Goal: Task Accomplishment & Management: Use online tool/utility

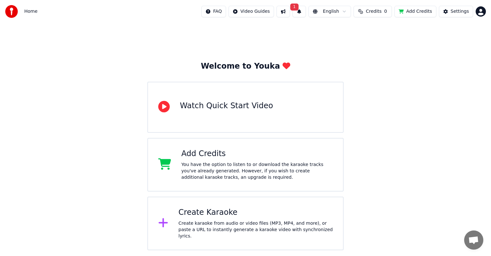
click at [476, 10] on html "Home FAQ Video Guides 1 English Credits 0 Add Credits Settings Welcome to Youka…" at bounding box center [245, 125] width 491 height 251
click at [385, 15] on html "Home FAQ Video Guides 1 English Credits 0 Add Credits Settings Welcome to Youka…" at bounding box center [245, 125] width 491 height 251
click at [381, 14] on span "Credits" at bounding box center [374, 11] width 16 height 6
click at [378, 43] on button "Refresh" at bounding box center [377, 48] width 33 height 12
click at [378, 13] on span "Credits" at bounding box center [374, 11] width 16 height 6
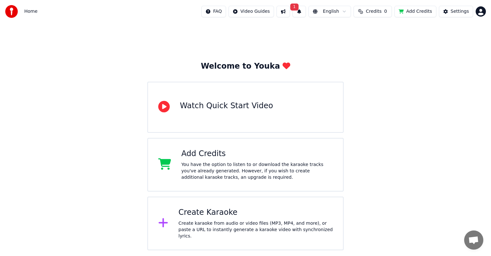
click at [306, 17] on button "1" at bounding box center [298, 12] width 13 height 12
click at [357, 34] on button "Update" at bounding box center [351, 32] width 27 height 12
click at [416, 12] on button "Add Credits" at bounding box center [415, 12] width 42 height 12
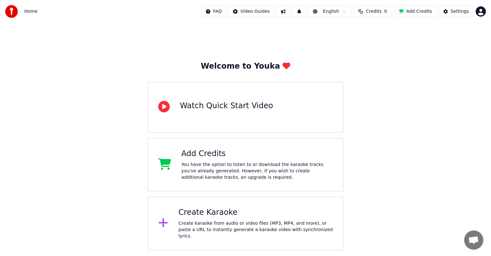
click at [416, 12] on button "Add Credits" at bounding box center [415, 12] width 42 height 12
click at [230, 166] on div "You have the option to listen to or download the karaoke tracks you've already …" at bounding box center [257, 171] width 152 height 19
click at [479, 13] on html "Home FAQ Video Guides English Credits 0 Add Credits Settings Welcome to Youka W…" at bounding box center [245, 125] width 491 height 251
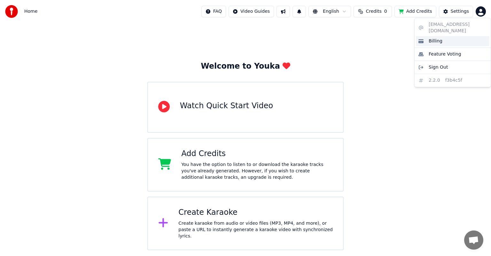
click at [443, 36] on div "Billing" at bounding box center [453, 41] width 74 height 10
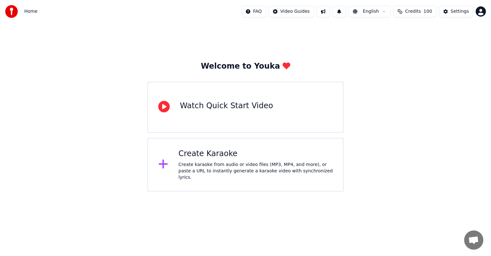
click at [242, 147] on div "Create Karaoke Create karaoke from audio or video files (MP3, MP4, and more), o…" at bounding box center [245, 165] width 196 height 54
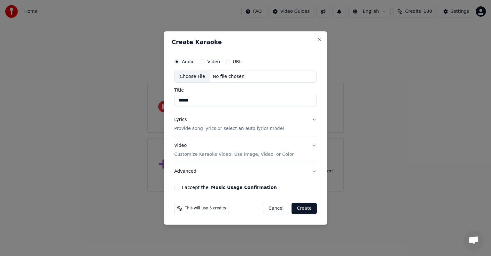
click at [239, 144] on div "Video Customize Karaoke Video: Use Image, Video, or Color" at bounding box center [234, 150] width 120 height 15
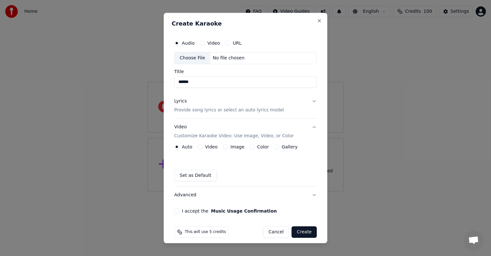
click at [223, 148] on button "Image" at bounding box center [225, 146] width 5 height 5
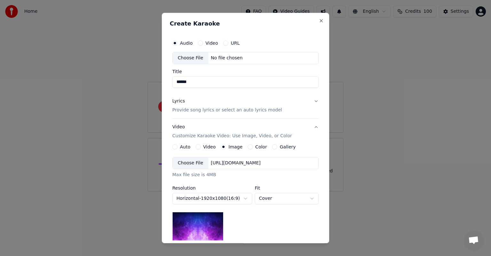
click at [193, 166] on div "Choose File" at bounding box center [191, 164] width 36 height 12
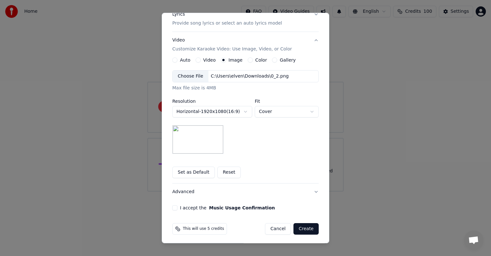
scroll to position [88, 0]
click at [173, 206] on button "I accept the Music Usage Confirmation" at bounding box center [174, 206] width 5 height 5
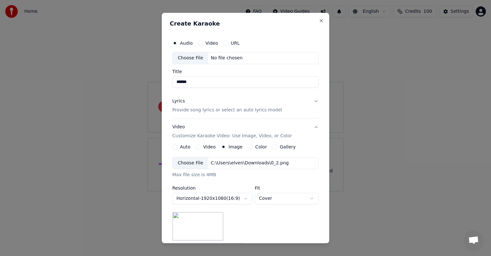
click at [193, 55] on div "Choose File" at bounding box center [191, 58] width 36 height 12
type input "**********"
click at [271, 110] on button "Lyrics Provide song lyrics or select an auto lyrics model" at bounding box center [245, 106] width 146 height 26
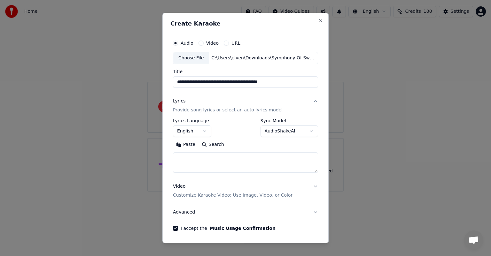
click at [210, 156] on textarea at bounding box center [245, 162] width 145 height 20
paste textarea "**********"
type textarea "**********"
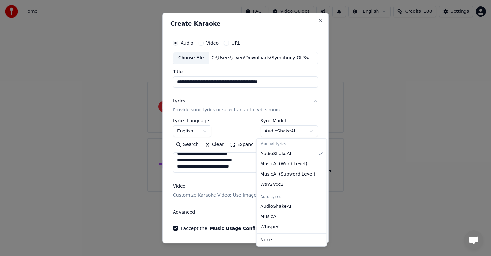
click at [276, 133] on body "**********" at bounding box center [245, 96] width 491 height 192
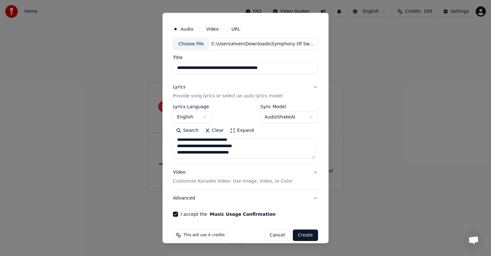
scroll to position [22, 0]
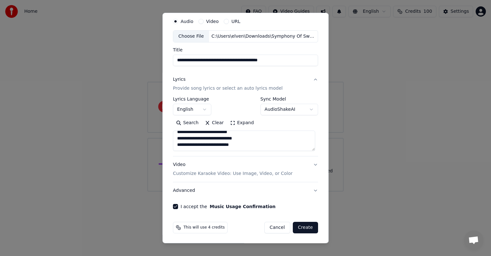
click at [291, 168] on button "Video Customize Karaoke Video: Use Image, Video, or Color" at bounding box center [245, 170] width 145 height 26
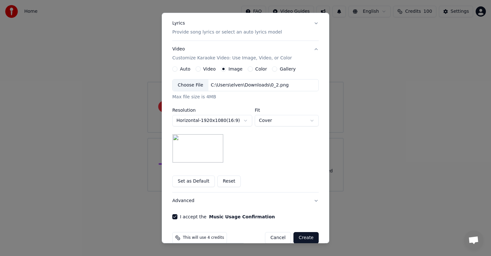
scroll to position [88, 0]
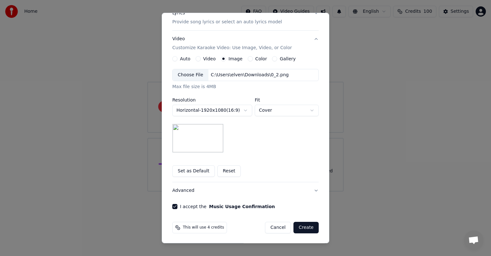
click at [302, 226] on button "Create" at bounding box center [305, 228] width 25 height 12
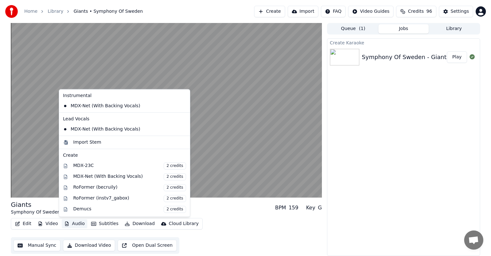
click at [78, 225] on button "Audio" at bounding box center [75, 224] width 26 height 9
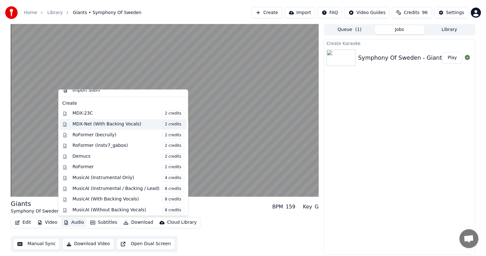
scroll to position [63, 0]
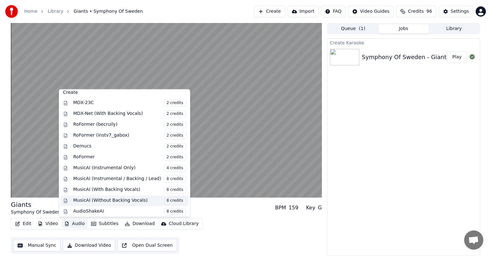
click at [112, 198] on div "MusicAI (Without Backing Vocals) 8 credits" at bounding box center [129, 201] width 113 height 7
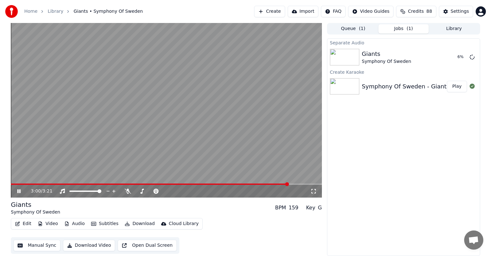
click at [112, 198] on div "3:00 / 3:21" at bounding box center [166, 191] width 311 height 13
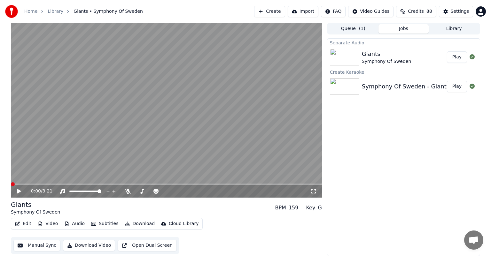
click at [456, 57] on button "Play" at bounding box center [457, 57] width 20 height 12
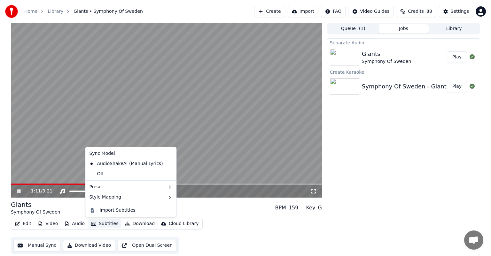
click at [104, 225] on button "Subtitles" at bounding box center [105, 224] width 32 height 9
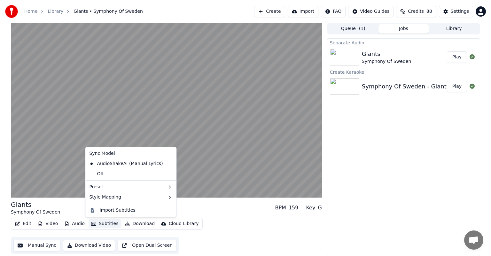
click at [39, 245] on button "Manual Sync" at bounding box center [36, 246] width 47 height 12
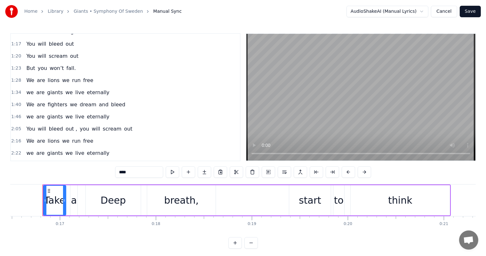
scroll to position [155, 0]
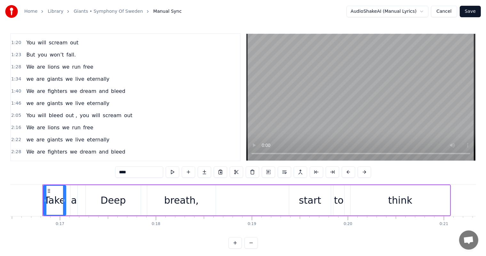
click at [86, 75] on span "eternally" at bounding box center [98, 78] width 24 height 7
type input "*********"
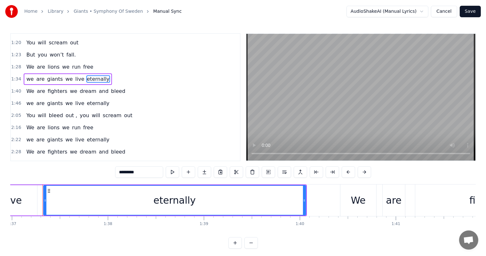
click at [86, 100] on span "eternally" at bounding box center [98, 103] width 24 height 7
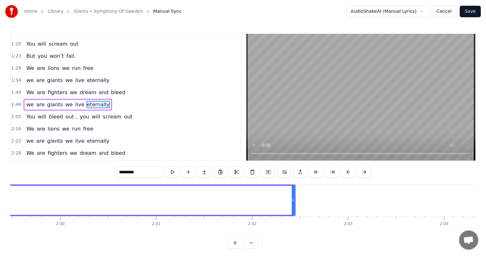
scroll to position [0, 11444]
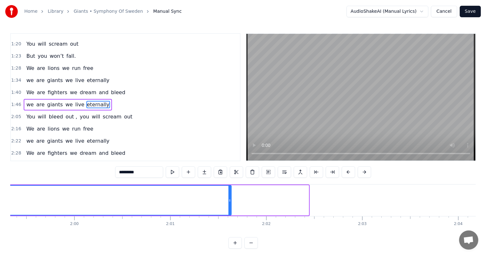
drag, startPoint x: 306, startPoint y: 200, endPoint x: 226, endPoint y: 207, distance: 80.6
click at [228, 207] on div at bounding box center [229, 200] width 3 height 29
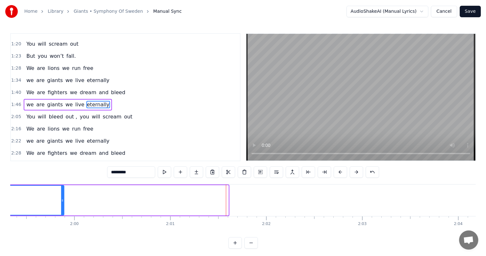
drag, startPoint x: 226, startPoint y: 207, endPoint x: 61, endPoint y: 207, distance: 164.6
click at [61, 207] on div at bounding box center [62, 200] width 3 height 29
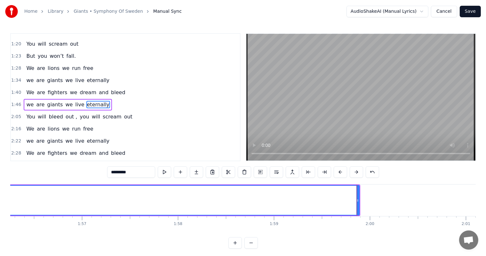
scroll to position [0, 11148]
drag, startPoint x: 357, startPoint y: 196, endPoint x: 308, endPoint y: 196, distance: 48.9
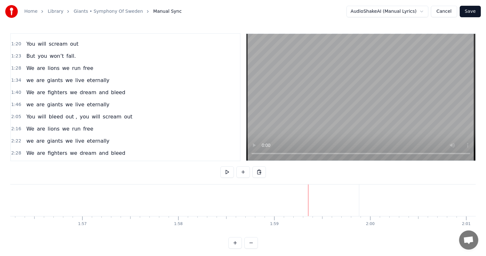
click at [93, 101] on span "eternally" at bounding box center [98, 104] width 24 height 7
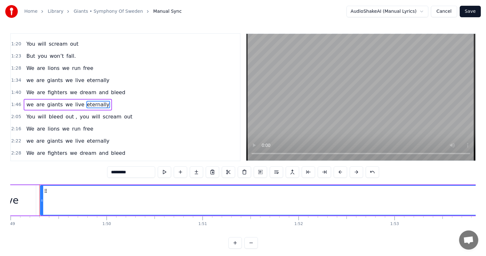
scroll to position [0, 10449]
click at [161, 175] on button at bounding box center [164, 173] width 13 height 12
click at [163, 174] on button at bounding box center [164, 173] width 13 height 12
click at [231, 174] on button at bounding box center [228, 173] width 13 height 12
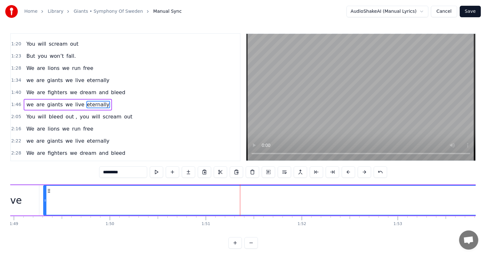
click at [238, 204] on div at bounding box center [238, 201] width 0 height 32
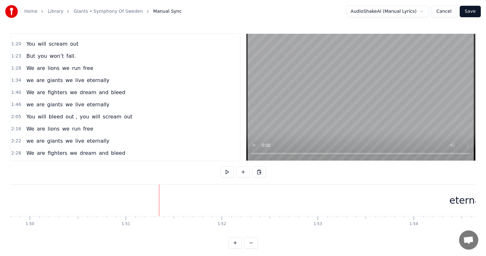
scroll to position [0, 10531]
click at [86, 101] on span "eternally" at bounding box center [98, 104] width 24 height 7
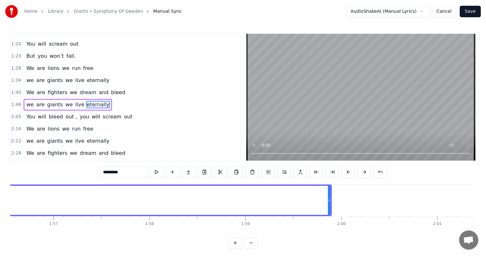
scroll to position [0, 11194]
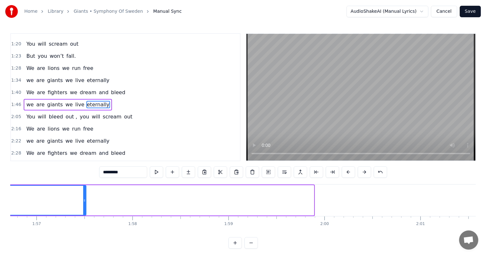
drag, startPoint x: 311, startPoint y: 205, endPoint x: 82, endPoint y: 202, distance: 228.6
click at [83, 202] on div at bounding box center [84, 200] width 3 height 29
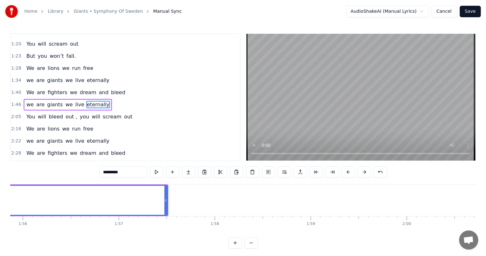
scroll to position [0, 11106]
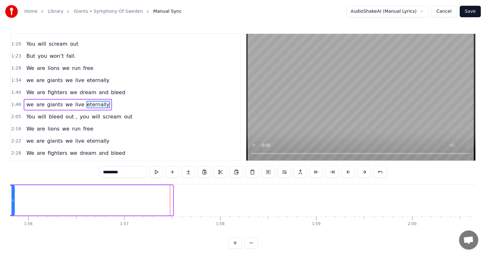
drag, startPoint x: 171, startPoint y: 198, endPoint x: 13, endPoint y: 196, distance: 158.2
click at [13, 196] on div at bounding box center [13, 200] width 3 height 29
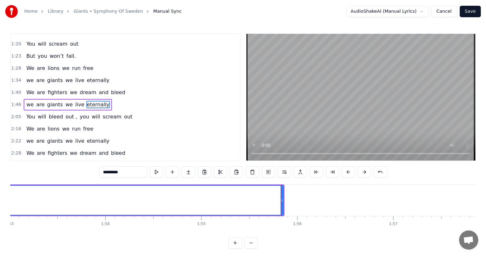
scroll to position [0, 10744]
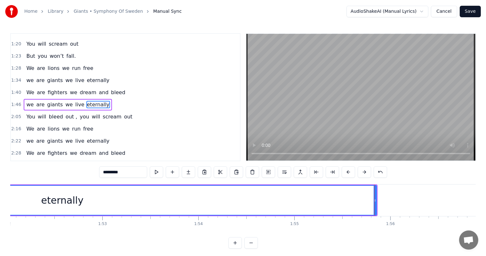
drag, startPoint x: 374, startPoint y: 202, endPoint x: 293, endPoint y: 193, distance: 81.7
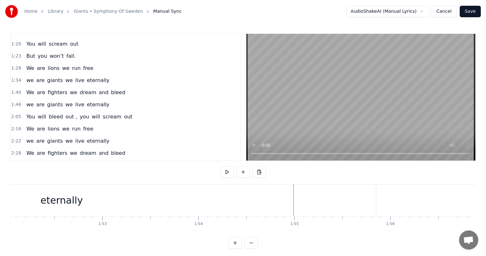
click at [375, 208] on div "eternally" at bounding box center [62, 201] width 628 height 32
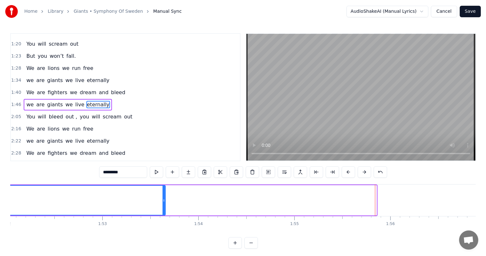
drag, startPoint x: 375, startPoint y: 205, endPoint x: 163, endPoint y: 196, distance: 212.7
click at [163, 196] on div at bounding box center [163, 200] width 3 height 29
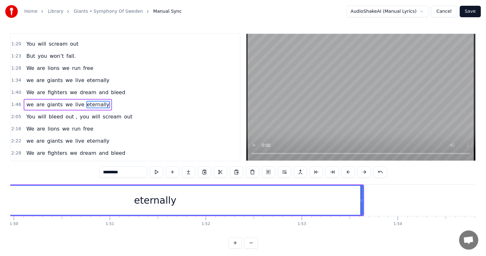
scroll to position [0, 10545]
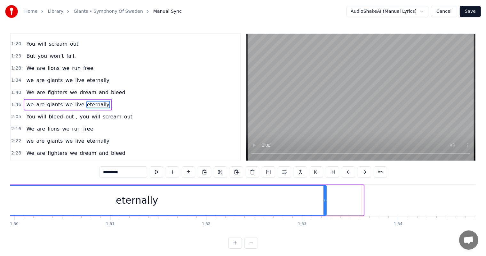
drag, startPoint x: 362, startPoint y: 200, endPoint x: 325, endPoint y: 197, distance: 37.2
click at [325, 197] on div at bounding box center [324, 200] width 3 height 29
click at [152, 174] on button at bounding box center [156, 173] width 13 height 12
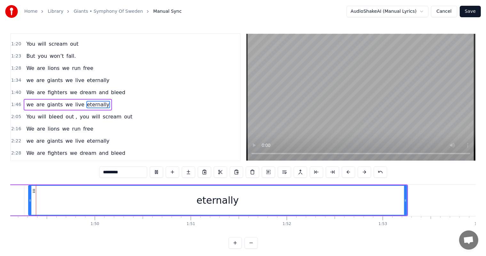
scroll to position [0, 10452]
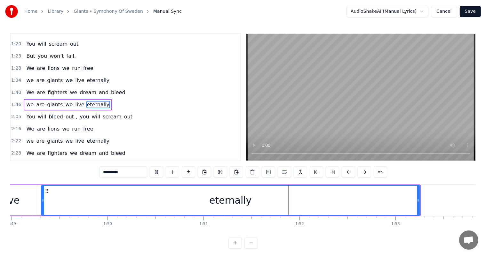
click at [152, 174] on button at bounding box center [156, 173] width 13 height 12
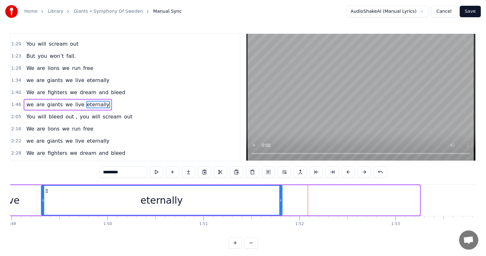
drag, startPoint x: 417, startPoint y: 201, endPoint x: 279, endPoint y: 197, distance: 137.8
click at [279, 197] on div at bounding box center [280, 200] width 3 height 29
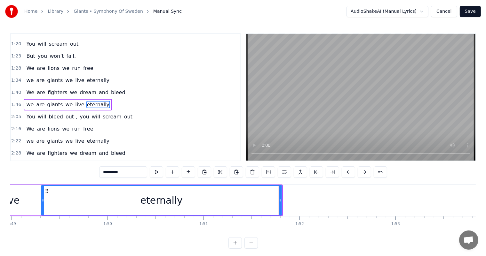
click at [155, 177] on button at bounding box center [156, 173] width 13 height 12
click at [108, 111] on div "You will bleed out , you will scream out" at bounding box center [79, 117] width 111 height 12
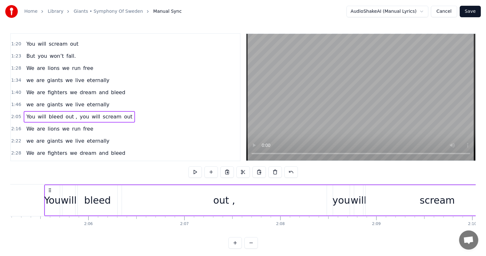
scroll to position [0, 12007]
click at [197, 172] on button at bounding box center [194, 173] width 13 height 12
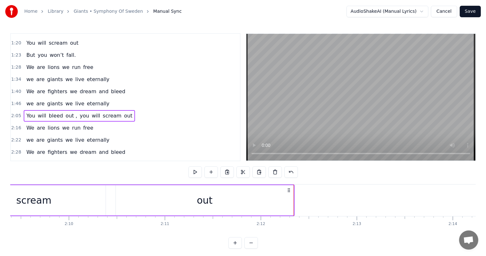
scroll to position [155, 0]
click at [199, 167] on button at bounding box center [194, 173] width 13 height 12
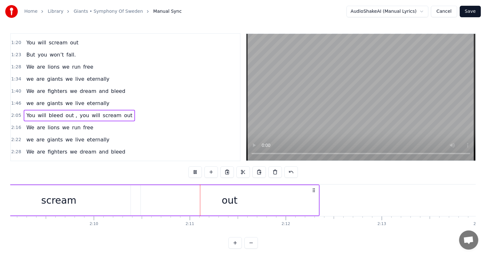
scroll to position [0, 12488]
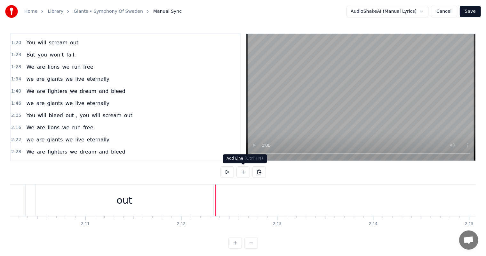
click at [245, 169] on button at bounding box center [242, 173] width 13 height 12
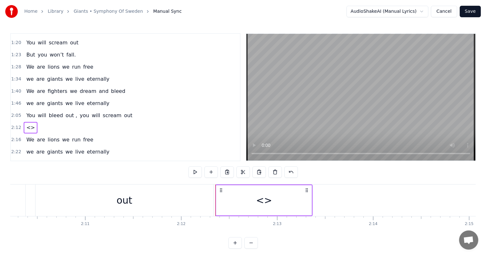
click at [29, 124] on span "<>" at bounding box center [31, 127] width 10 height 7
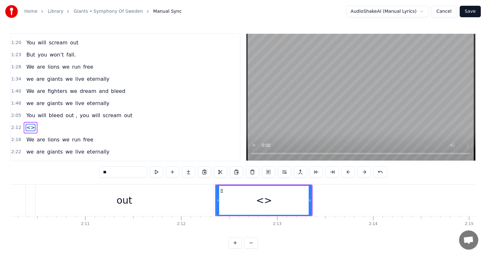
scroll to position [167, 0]
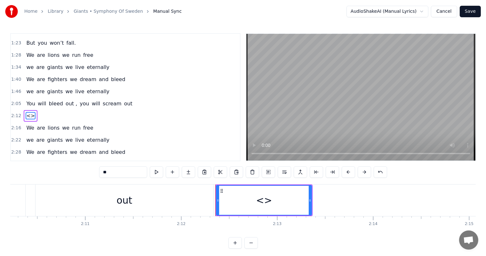
click at [26, 112] on span "<>" at bounding box center [31, 115] width 10 height 7
click at [263, 202] on div "<>" at bounding box center [264, 200] width 16 height 14
click at [105, 171] on input "**" at bounding box center [123, 173] width 48 height 12
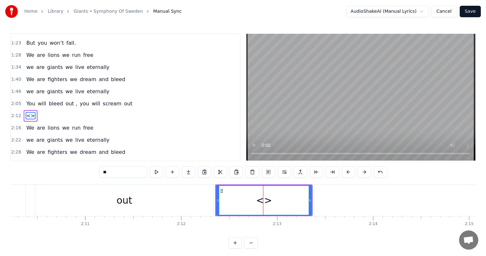
click at [105, 171] on input "**" at bounding box center [123, 173] width 48 height 12
click at [105, 173] on input "**" at bounding box center [123, 173] width 48 height 12
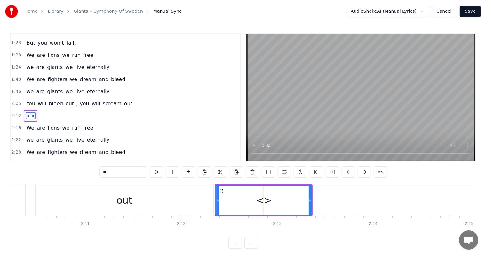
click at [105, 173] on input "**" at bounding box center [123, 173] width 48 height 12
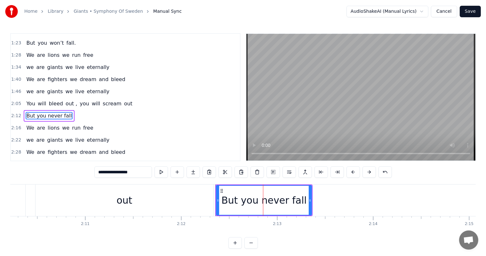
click at [105, 173] on input "**********" at bounding box center [123, 173] width 58 height 12
click at [101, 174] on input "**********" at bounding box center [123, 173] width 58 height 12
type input "**********"
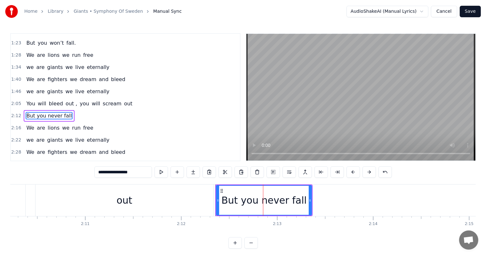
click at [29, 112] on span "But you never fall" at bounding box center [49, 115] width 47 height 7
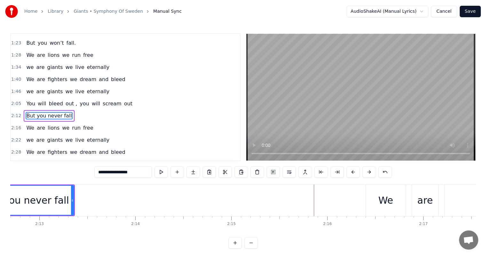
scroll to position [0, 12725]
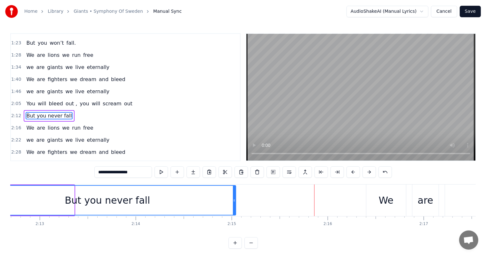
drag, startPoint x: 73, startPoint y: 202, endPoint x: 234, endPoint y: 204, distance: 161.4
click at [234, 204] on div at bounding box center [234, 200] width 3 height 29
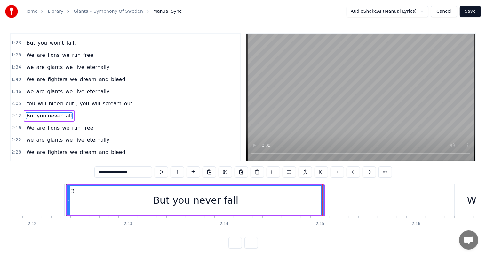
scroll to position [0, 12637]
drag, startPoint x: 68, startPoint y: 196, endPoint x: 78, endPoint y: 198, distance: 10.1
click at [78, 198] on div at bounding box center [79, 200] width 3 height 29
click at [92, 201] on div "But you never fall" at bounding box center [201, 200] width 246 height 29
click at [111, 98] on div "You will bleed out , you will scream out" at bounding box center [79, 104] width 111 height 12
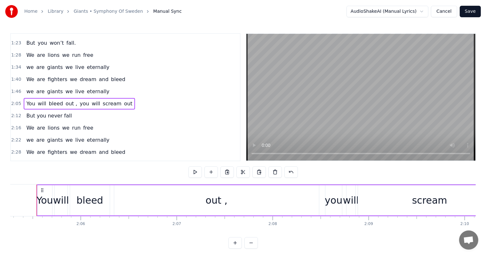
scroll to position [0, 12007]
click at [194, 175] on button at bounding box center [194, 173] width 13 height 12
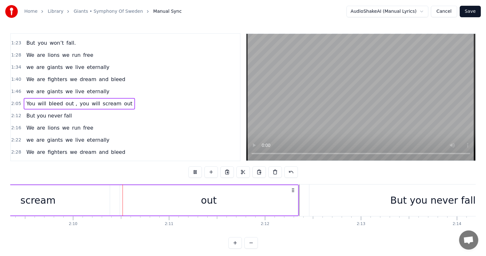
scroll to position [0, 12417]
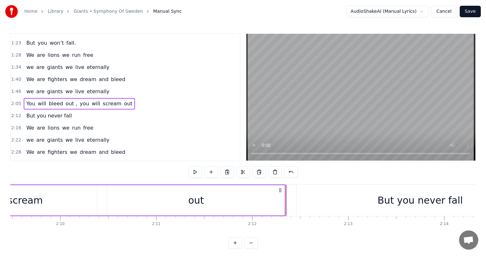
click at [279, 201] on div "out" at bounding box center [196, 200] width 178 height 30
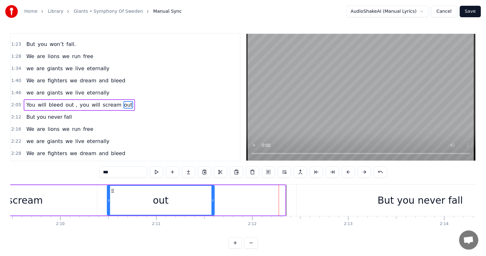
drag, startPoint x: 282, startPoint y: 201, endPoint x: 211, endPoint y: 207, distance: 71.2
click at [211, 207] on div at bounding box center [212, 200] width 3 height 29
click at [298, 201] on div "But you never fall" at bounding box center [419, 201] width 247 height 32
type input "**********"
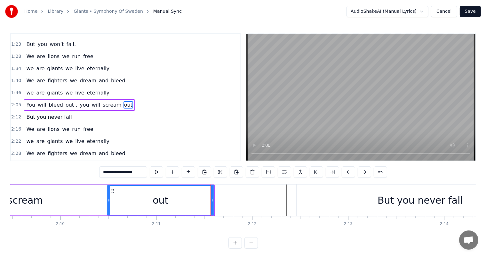
scroll to position [167, 0]
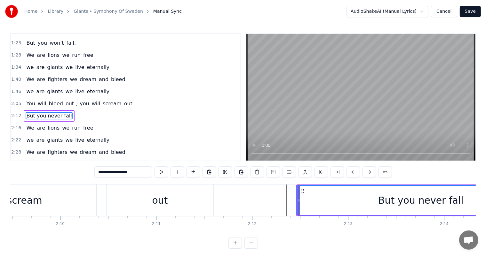
drag, startPoint x: 298, startPoint y: 201, endPoint x: 277, endPoint y: 203, distance: 20.6
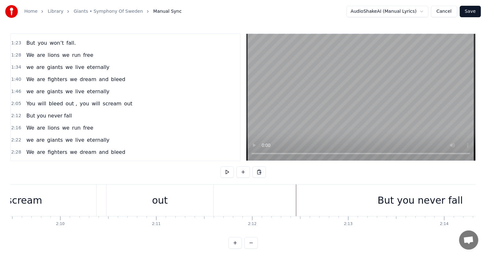
click at [310, 199] on div "But you never fall" at bounding box center [419, 201] width 247 height 32
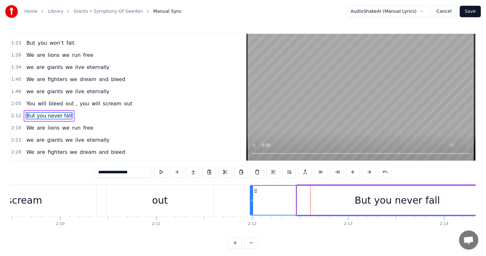
drag, startPoint x: 298, startPoint y: 199, endPoint x: 251, endPoint y: 202, distance: 47.1
click at [251, 202] on icon at bounding box center [251, 200] width 3 height 5
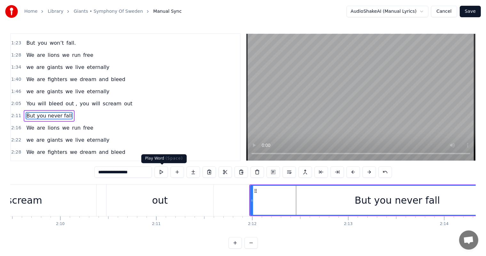
click at [164, 176] on button at bounding box center [160, 173] width 13 height 12
click at [165, 175] on button at bounding box center [160, 173] width 13 height 12
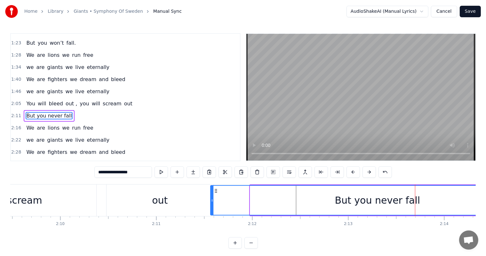
drag, startPoint x: 251, startPoint y: 199, endPoint x: 212, endPoint y: 206, distance: 39.5
click at [212, 206] on div at bounding box center [212, 200] width 3 height 29
click at [159, 172] on button at bounding box center [160, 173] width 13 height 12
click at [170, 210] on div "out" at bounding box center [159, 201] width 107 height 32
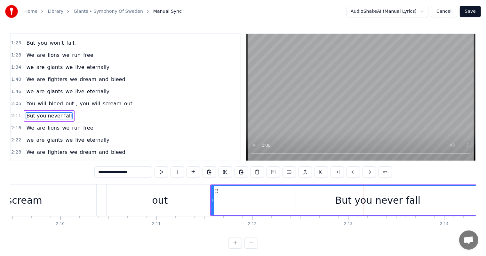
type input "***"
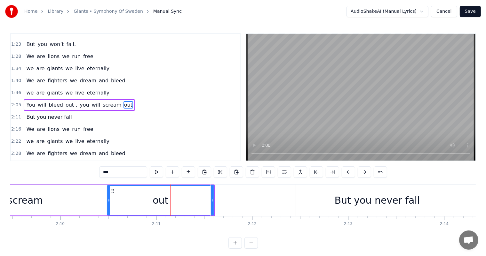
drag, startPoint x: 212, startPoint y: 200, endPoint x: 190, endPoint y: 198, distance: 22.2
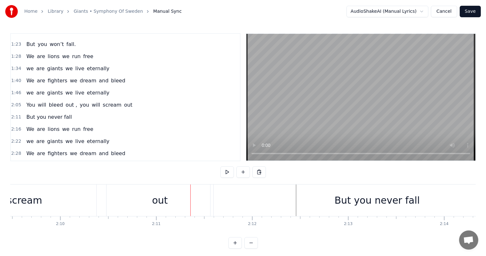
click at [190, 198] on div at bounding box center [190, 201] width 0 height 32
click at [136, 198] on div "out" at bounding box center [159, 201] width 107 height 32
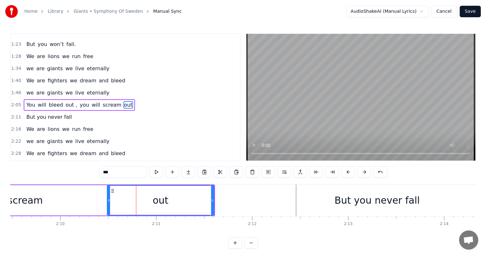
drag, startPoint x: 218, startPoint y: 194, endPoint x: 224, endPoint y: 194, distance: 5.8
click at [224, 194] on div "But you never fall" at bounding box center [376, 201] width 333 height 32
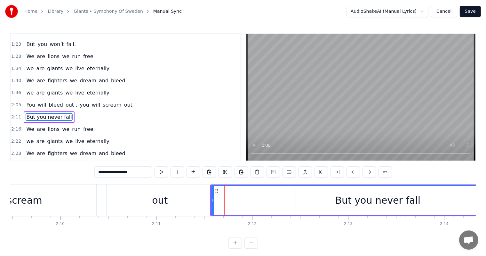
scroll to position [167, 0]
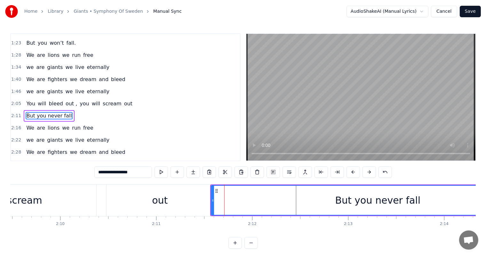
click at [207, 205] on div "out" at bounding box center [159, 201] width 107 height 32
type input "***"
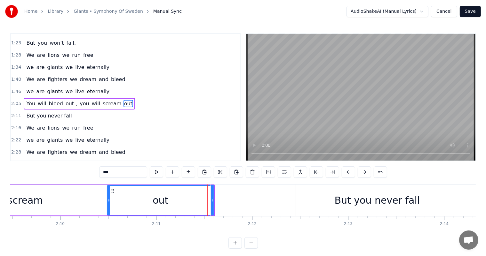
scroll to position [166, 0]
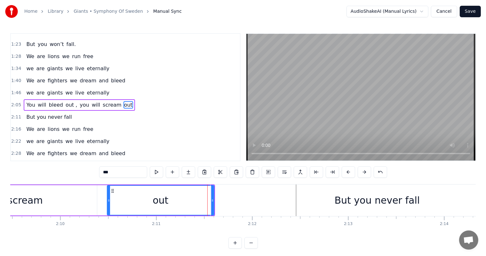
drag, startPoint x: 212, startPoint y: 203, endPoint x: 199, endPoint y: 203, distance: 13.4
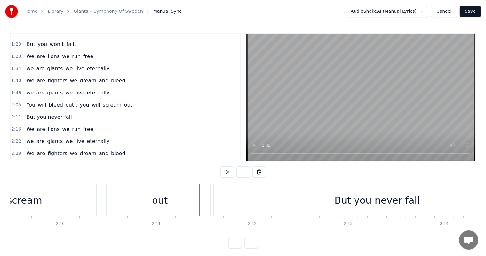
click at [183, 207] on div "out" at bounding box center [159, 201] width 107 height 32
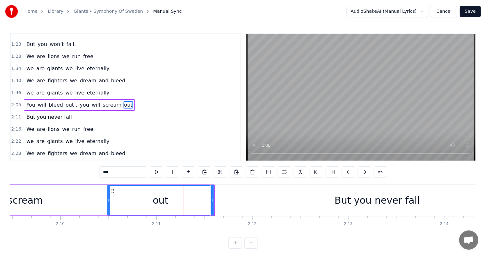
drag, startPoint x: 212, startPoint y: 200, endPoint x: 201, endPoint y: 201, distance: 11.3
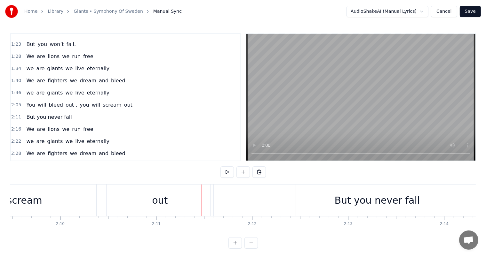
click at [201, 201] on div at bounding box center [201, 201] width 0 height 32
click at [174, 199] on div "out" at bounding box center [159, 201] width 107 height 32
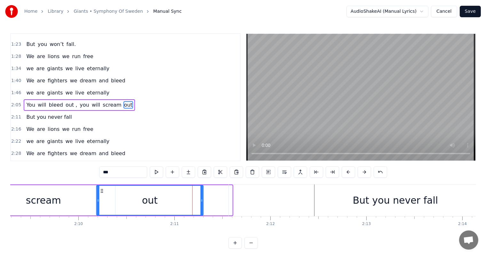
scroll to position [0, 12396]
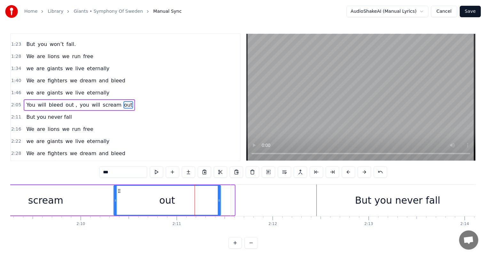
drag, startPoint x: 111, startPoint y: 191, endPoint x: 118, endPoint y: 192, distance: 7.0
click at [118, 192] on icon at bounding box center [119, 191] width 5 height 5
click at [159, 175] on button at bounding box center [156, 173] width 13 height 12
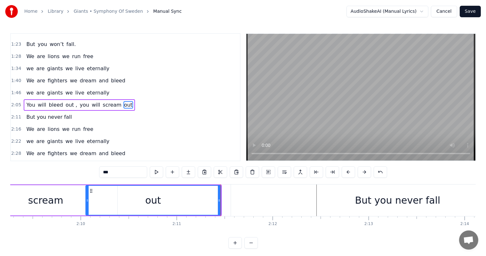
drag, startPoint x: 115, startPoint y: 201, endPoint x: 87, endPoint y: 206, distance: 28.9
click at [87, 206] on div at bounding box center [87, 200] width 3 height 29
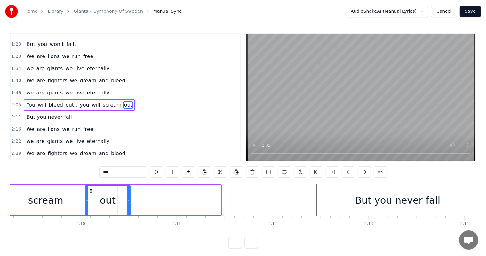
drag, startPoint x: 218, startPoint y: 201, endPoint x: 128, endPoint y: 206, distance: 90.6
click at [128, 206] on div at bounding box center [128, 200] width 3 height 29
click at [65, 197] on div "scream" at bounding box center [45, 200] width 143 height 30
type input "******"
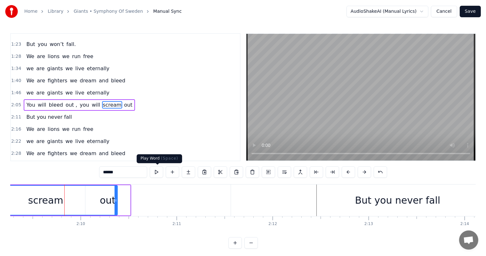
click at [154, 168] on button at bounding box center [156, 173] width 13 height 12
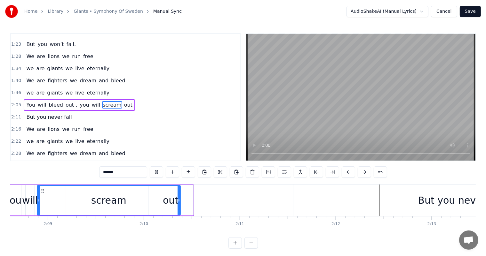
scroll to position [0, 12327]
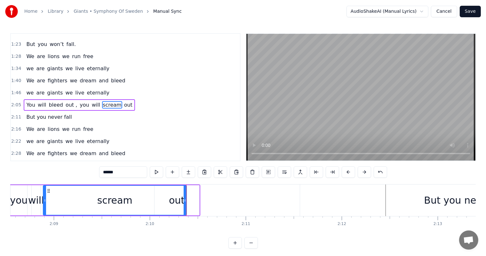
drag, startPoint x: 199, startPoint y: 203, endPoint x: 194, endPoint y: 203, distance: 5.1
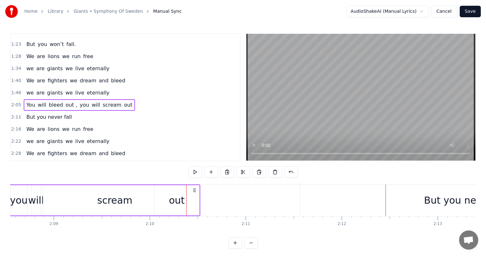
click at [194, 203] on div "out" at bounding box center [176, 200] width 45 height 30
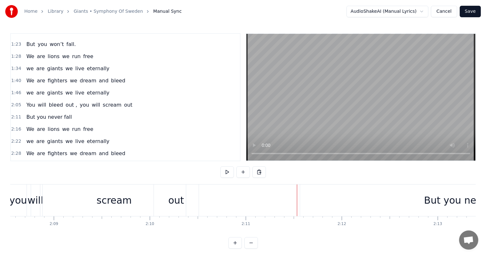
click at [363, 197] on div "But you never fall" at bounding box center [466, 201] width 333 height 32
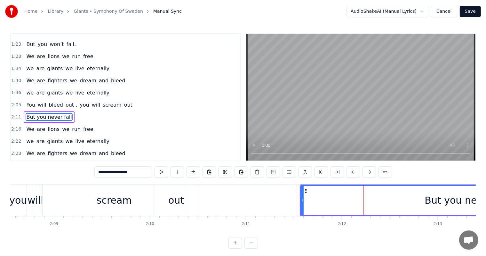
scroll to position [167, 0]
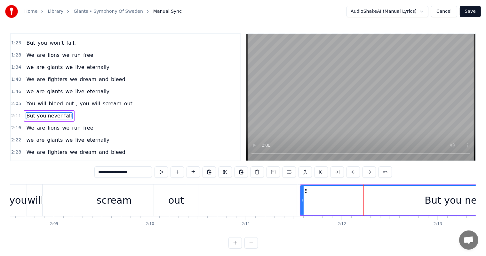
click at [93, 86] on div "we are giants we live eternally" at bounding box center [68, 92] width 88 height 12
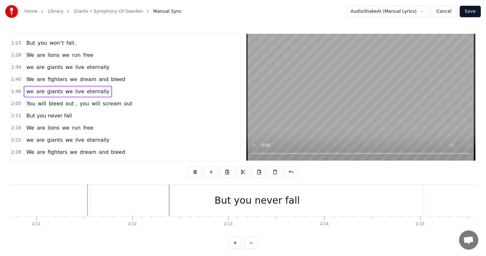
scroll to position [0, 12613]
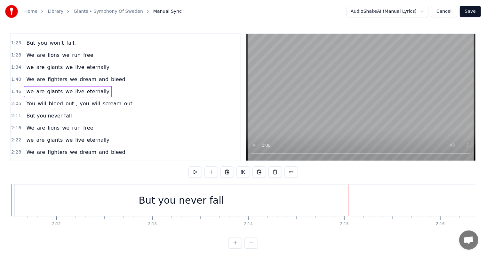
click at [111, 98] on div "You will bleed out , you will scream out" at bounding box center [79, 104] width 111 height 12
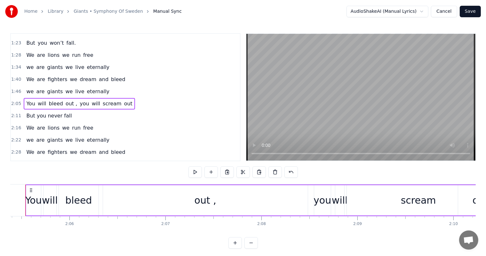
scroll to position [0, 12007]
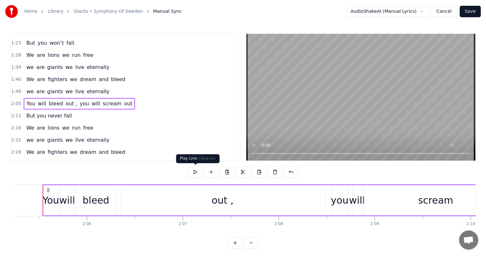
click at [192, 171] on button at bounding box center [194, 173] width 13 height 12
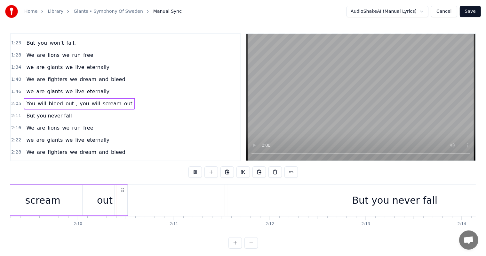
scroll to position [0, 12411]
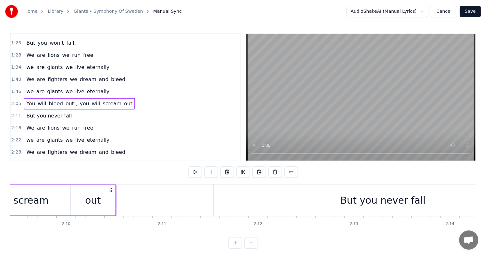
click at [172, 177] on div "0:16 Take a Deep breath, start to think 0:22 Know your worth child, believe and…" at bounding box center [242, 141] width 465 height 216
click at [14, 125] on span "2:16" at bounding box center [16, 128] width 10 height 6
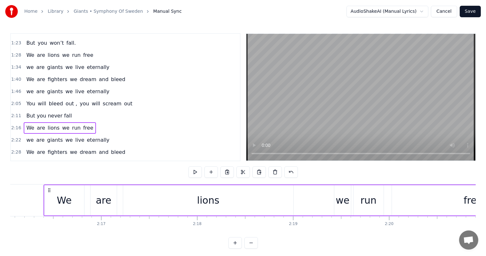
scroll to position [0, 13048]
click at [197, 175] on button at bounding box center [194, 173] width 13 height 12
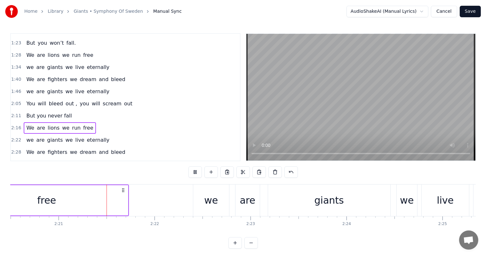
scroll to position [0, 13474]
click at [469, 15] on button "Save" at bounding box center [469, 12] width 21 height 12
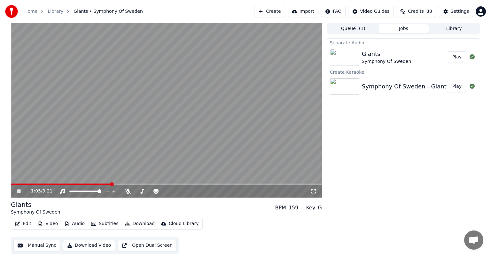
click at [17, 191] on icon at bounding box center [23, 191] width 15 height 5
click at [20, 191] on icon at bounding box center [19, 191] width 4 height 4
click at [20, 191] on icon at bounding box center [18, 192] width 3 height 4
click at [33, 243] on button "Manual Sync" at bounding box center [36, 246] width 47 height 12
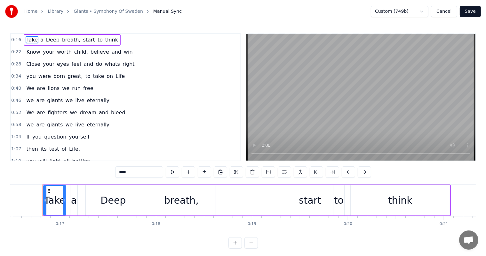
scroll to position [167, 0]
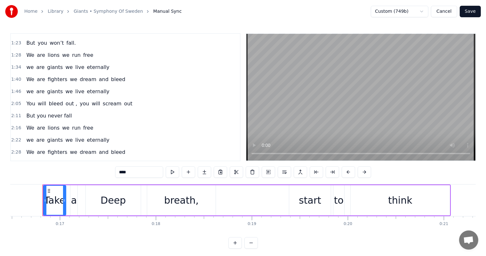
click at [79, 159] on div "we are giants we live eternally" at bounding box center [68, 165] width 88 height 12
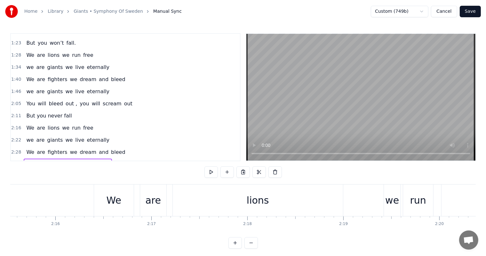
scroll to position [0, 14771]
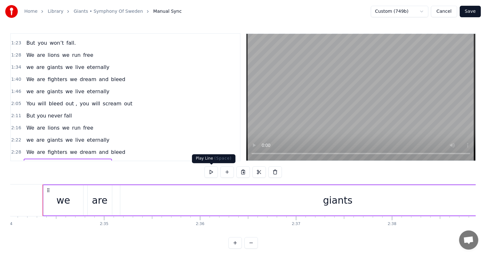
click at [215, 174] on button at bounding box center [210, 173] width 13 height 12
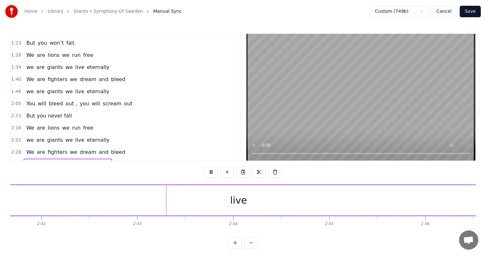
scroll to position [0, 15581]
click at [215, 174] on button at bounding box center [210, 173] width 13 height 12
click at [418, 193] on div "live" at bounding box center [162, 200] width 584 height 30
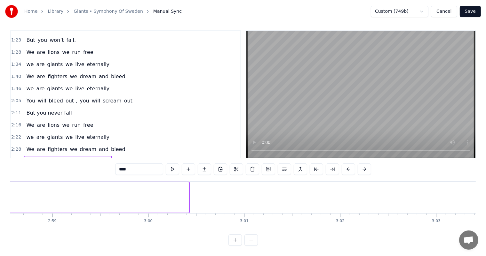
scroll to position [0, 17128]
type input "*********"
drag, startPoint x: 182, startPoint y: 198, endPoint x: 21, endPoint y: 193, distance: 161.2
click at [21, 193] on div at bounding box center [21, 197] width 3 height 29
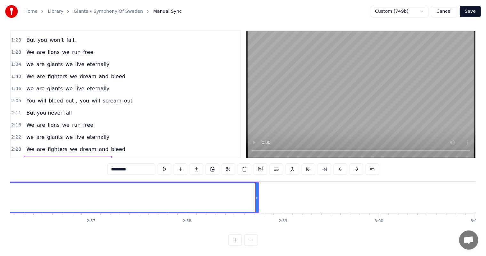
scroll to position [0, 16891]
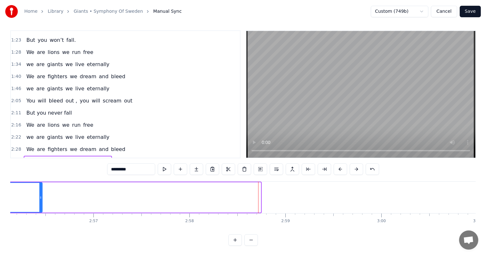
drag, startPoint x: 259, startPoint y: 196, endPoint x: 40, endPoint y: 199, distance: 219.0
click at [40, 199] on div at bounding box center [40, 197] width 3 height 29
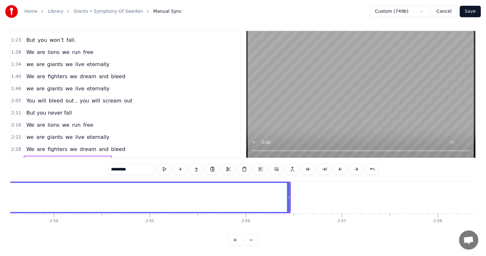
scroll to position [0, 16642]
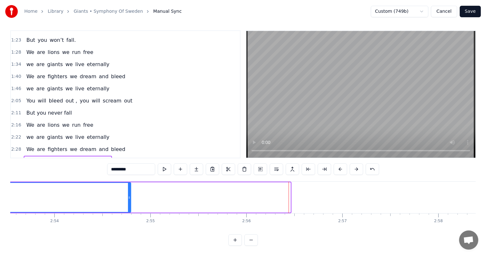
drag, startPoint x: 289, startPoint y: 196, endPoint x: 129, endPoint y: 184, distance: 159.9
click at [129, 184] on div at bounding box center [129, 197] width 3 height 29
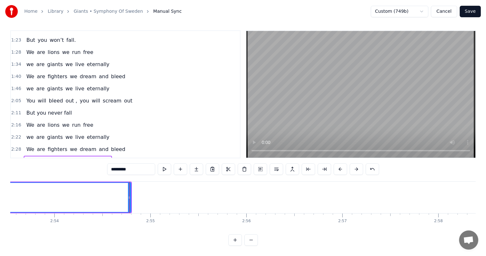
click at [166, 164] on button at bounding box center [164, 170] width 13 height 12
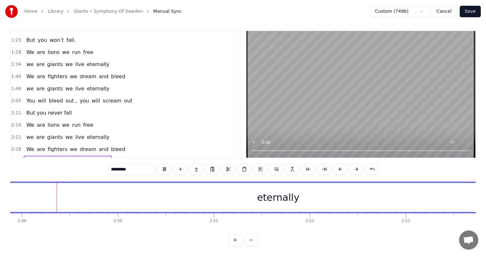
scroll to position [0, 16182]
click at [166, 164] on button at bounding box center [164, 170] width 13 height 12
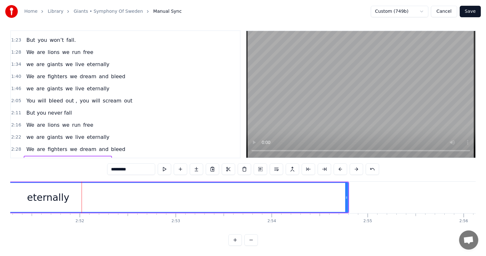
scroll to position [0, 16428]
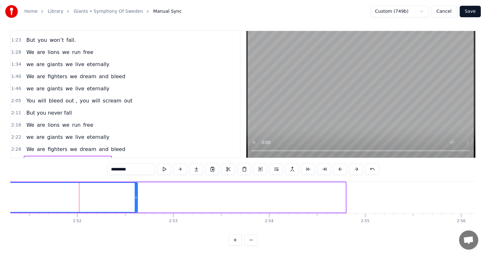
drag, startPoint x: 344, startPoint y: 196, endPoint x: 136, endPoint y: 210, distance: 208.9
click at [136, 210] on div "Take a Deep breath, start to think Know your worth child, believe and win Close…" at bounding box center [242, 206] width 465 height 48
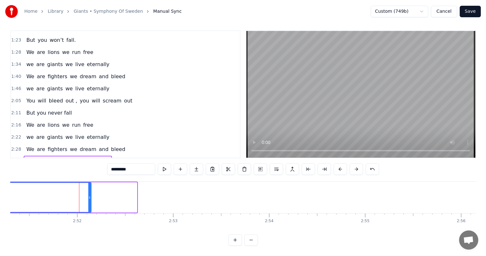
drag, startPoint x: 135, startPoint y: 200, endPoint x: 89, endPoint y: 202, distance: 46.1
click at [89, 202] on div at bounding box center [89, 197] width 3 height 29
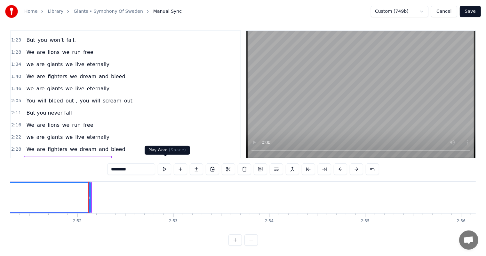
click at [170, 164] on button at bounding box center [164, 170] width 13 height 12
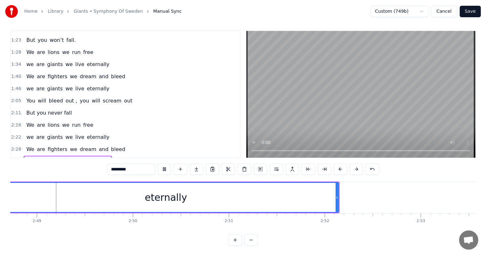
scroll to position [0, 16179]
click at [340, 195] on div at bounding box center [339, 198] width 0 height 32
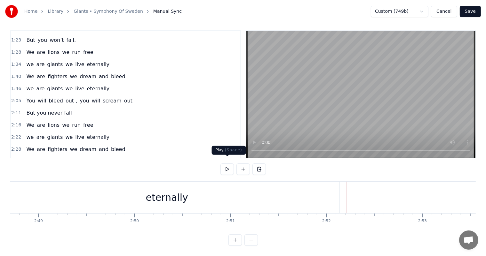
click at [229, 166] on button at bounding box center [226, 170] width 13 height 12
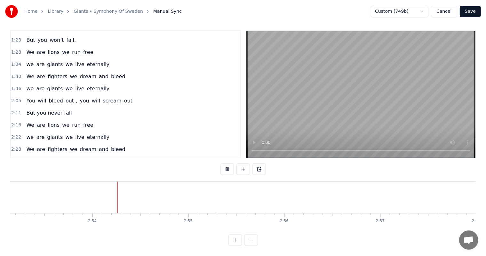
scroll to position [0, 16604]
click at [147, 156] on div "2:34 we are giants we live eternally" at bounding box center [125, 162] width 229 height 12
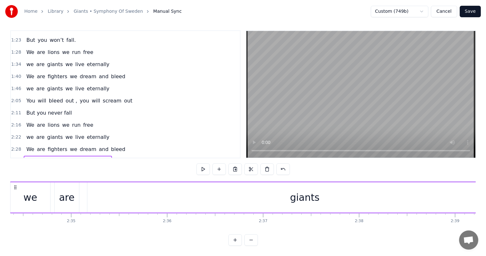
scroll to position [0, 14771]
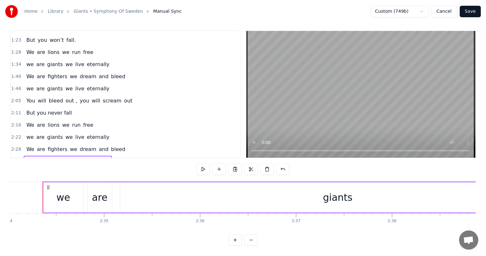
click at [193, 156] on div "2:34 we are giants we live eternally" at bounding box center [125, 162] width 229 height 12
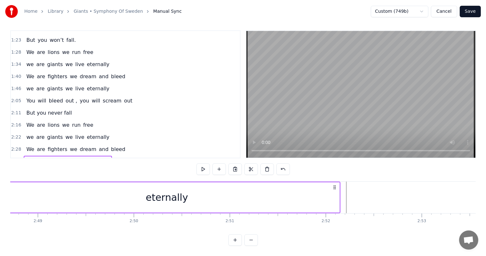
scroll to position [0, 16188]
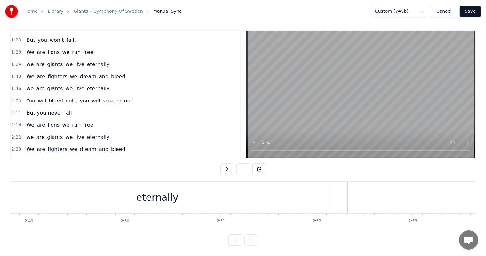
click at [228, 164] on button at bounding box center [226, 170] width 13 height 12
click at [229, 164] on button at bounding box center [226, 170] width 13 height 12
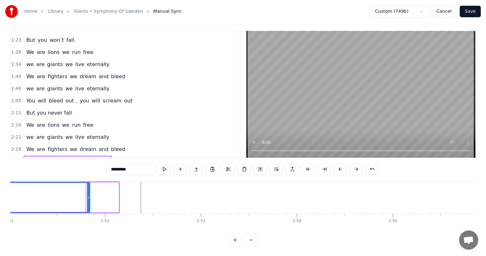
drag, startPoint x: 115, startPoint y: 193, endPoint x: 86, endPoint y: 187, distance: 30.3
click at [87, 187] on div at bounding box center [88, 197] width 3 height 29
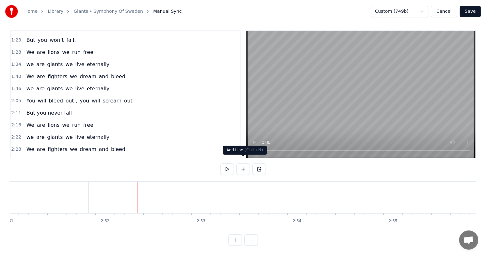
click at [245, 166] on button at bounding box center [242, 170] width 13 height 12
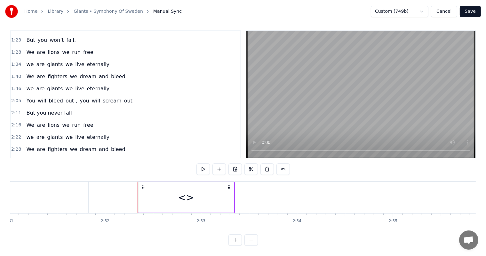
click at [184, 192] on div "<>" at bounding box center [186, 198] width 16 height 14
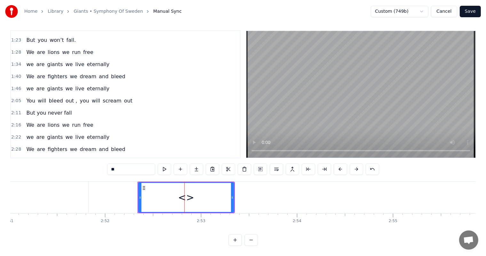
scroll to position [179, 0]
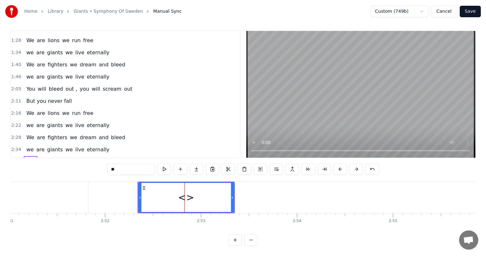
click at [184, 192] on div "<>" at bounding box center [186, 198] width 16 height 14
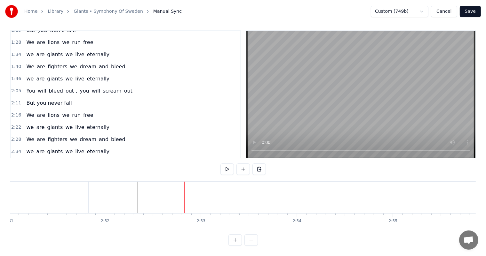
scroll to position [167, 0]
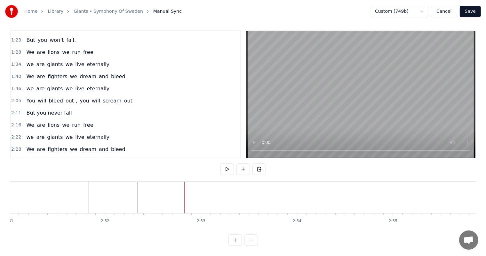
click at [238, 164] on button at bounding box center [242, 170] width 13 height 12
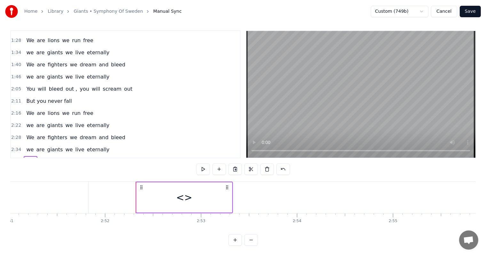
click at [182, 195] on div "<>" at bounding box center [184, 198] width 16 height 14
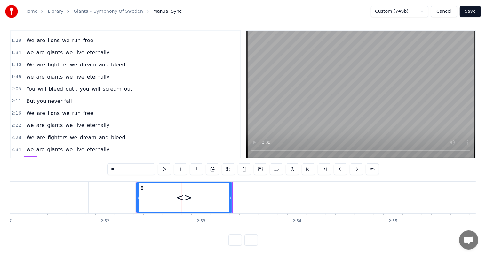
click at [183, 193] on div "<>" at bounding box center [184, 198] width 16 height 14
click at [26, 158] on span "<>" at bounding box center [31, 161] width 10 height 7
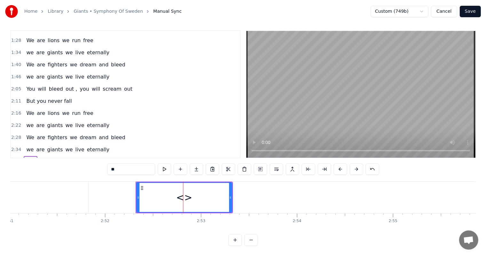
click at [26, 158] on span "<>" at bounding box center [31, 161] width 10 height 7
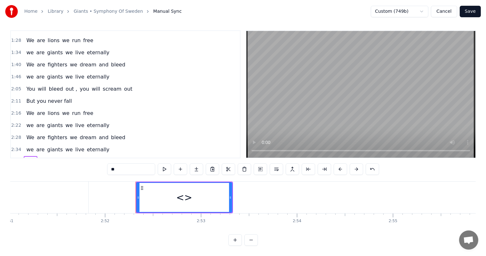
click at [26, 158] on span "<>" at bounding box center [31, 161] width 10 height 7
click at [118, 164] on input "**" at bounding box center [131, 170] width 48 height 12
click at [119, 164] on input "**" at bounding box center [131, 170] width 48 height 12
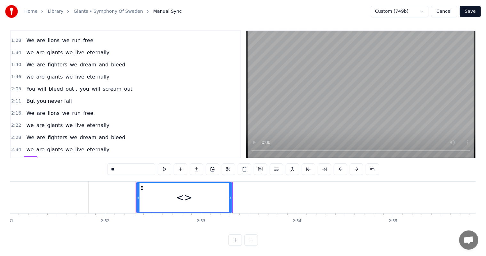
click at [119, 164] on input "**" at bounding box center [131, 170] width 48 height 12
type input "*"
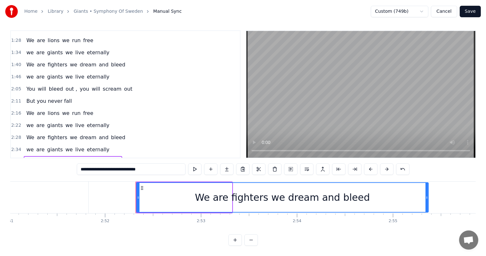
drag, startPoint x: 230, startPoint y: 191, endPoint x: 426, endPoint y: 187, distance: 196.3
click at [426, 187] on div at bounding box center [426, 197] width 3 height 29
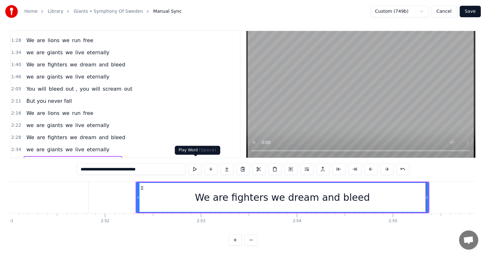
type input "**********"
click at [195, 167] on button at bounding box center [194, 170] width 13 height 12
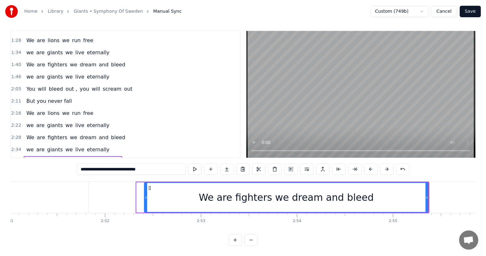
drag, startPoint x: 137, startPoint y: 193, endPoint x: 144, endPoint y: 194, distance: 7.7
click at [144, 195] on icon at bounding box center [145, 197] width 3 height 5
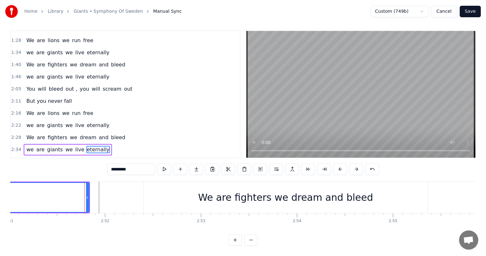
click at [192, 193] on div "We are fighters we dream and bleed" at bounding box center [286, 198] width 284 height 32
type input "**********"
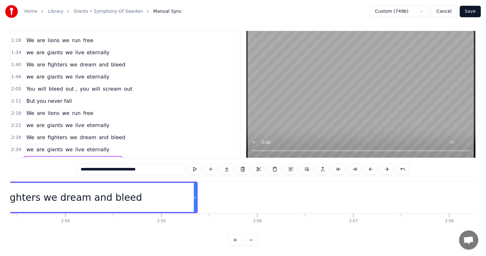
scroll to position [0, 16653]
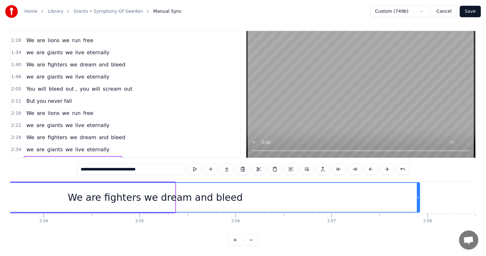
drag, startPoint x: 174, startPoint y: 191, endPoint x: 418, endPoint y: 189, distance: 244.6
click at [418, 189] on div at bounding box center [418, 197] width 3 height 29
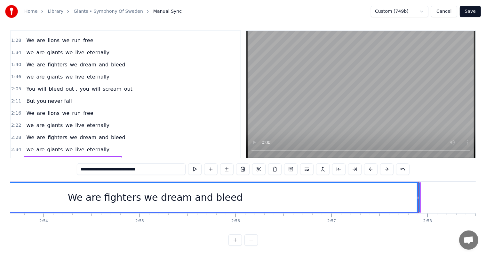
click at [194, 164] on button at bounding box center [194, 170] width 13 height 12
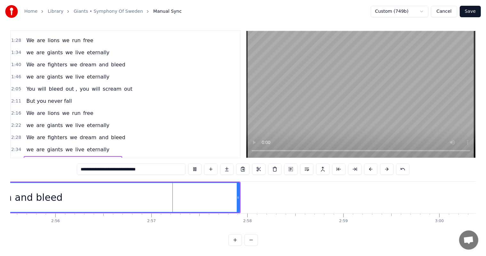
scroll to position [0, 16907]
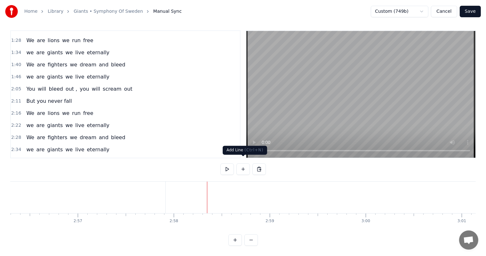
click at [243, 167] on button at bounding box center [242, 170] width 13 height 12
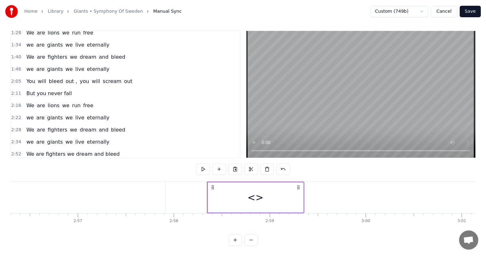
scroll to position [191, 0]
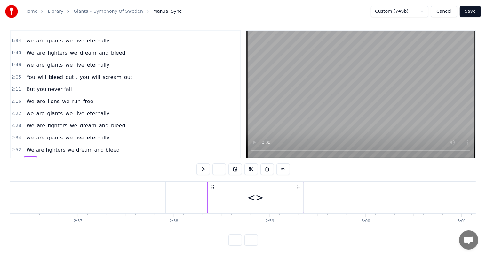
click at [29, 159] on span "<>" at bounding box center [31, 162] width 10 height 7
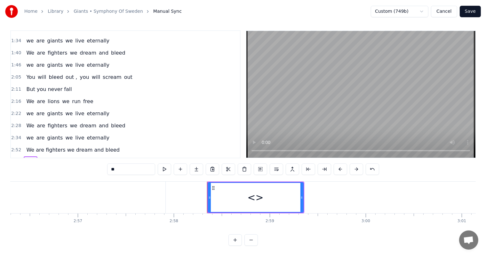
click at [120, 166] on input "**" at bounding box center [131, 170] width 48 height 12
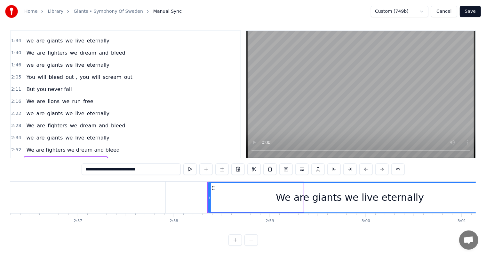
drag, startPoint x: 302, startPoint y: 192, endPoint x: 491, endPoint y: 184, distance: 188.8
click at [486, 184] on html "Home Library Giants • Symphony Of Sweden Manual Sync Custom (749b) Cancel Save …" at bounding box center [243, 126] width 486 height 259
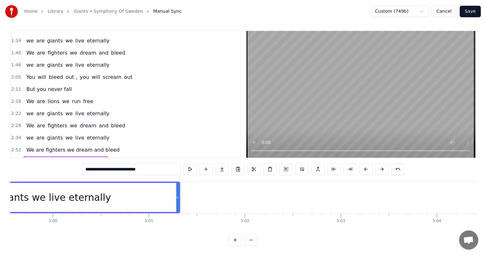
scroll to position [0, 17223]
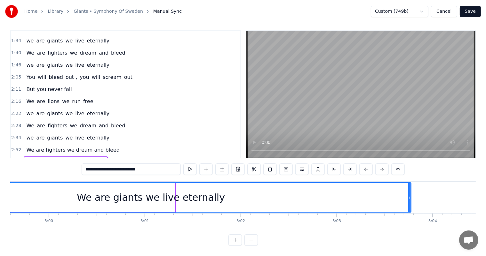
drag, startPoint x: 173, startPoint y: 192, endPoint x: 409, endPoint y: 171, distance: 237.1
click at [409, 171] on div "**********" at bounding box center [242, 138] width 465 height 216
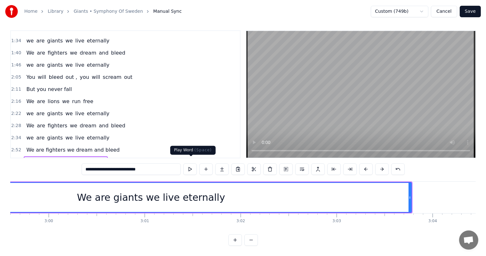
type input "**********"
click at [189, 165] on button at bounding box center [189, 170] width 13 height 12
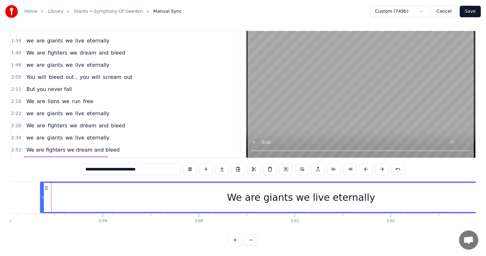
scroll to position [0, 17073]
click at [43, 191] on div "We are giants we live eternally" at bounding box center [301, 197] width 519 height 29
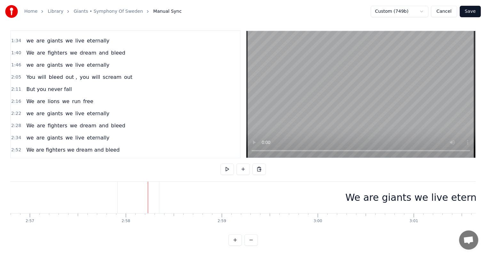
scroll to position [0, 16954]
click at [191, 193] on div "We are giants we live eternally" at bounding box center [420, 198] width 520 height 32
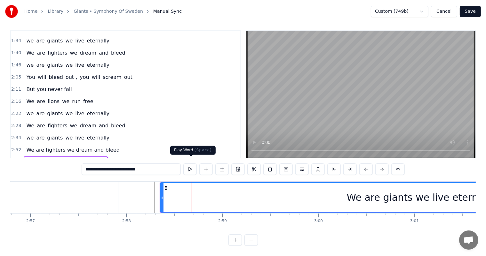
click at [186, 164] on button at bounding box center [189, 170] width 13 height 12
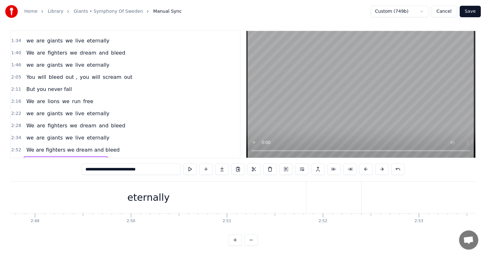
scroll to position [0, 16183]
click at [138, 191] on div "eternally" at bounding box center [147, 198] width 42 height 14
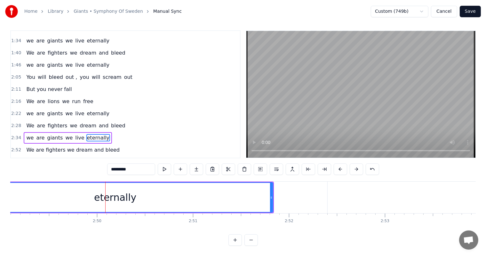
scroll to position [0, 16217]
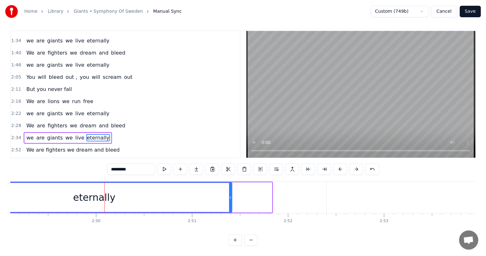
drag, startPoint x: 271, startPoint y: 197, endPoint x: 230, endPoint y: 199, distance: 40.6
click at [230, 199] on icon at bounding box center [230, 197] width 3 height 5
type input "**********"
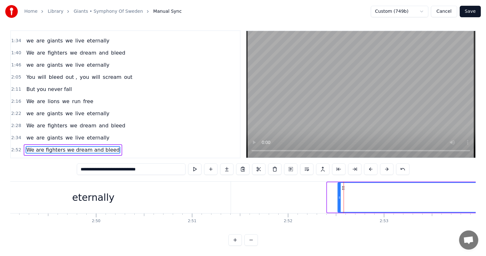
drag, startPoint x: 328, startPoint y: 196, endPoint x: 339, endPoint y: 196, distance: 10.6
click at [339, 196] on div at bounding box center [339, 197] width 3 height 29
click at [95, 72] on div "You will bleed out , you will scream out" at bounding box center [79, 78] width 111 height 12
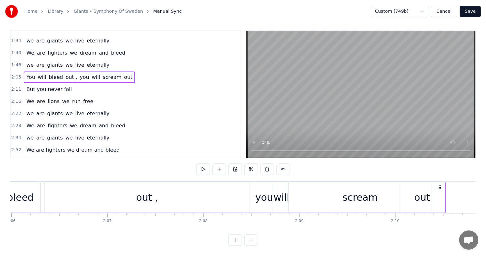
scroll to position [0, 12007]
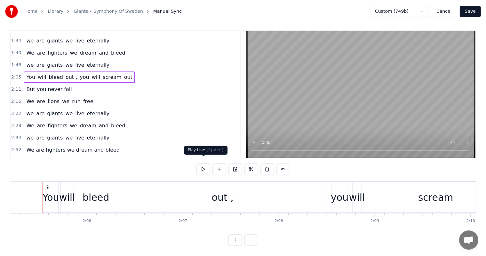
click at [206, 164] on button at bounding box center [202, 170] width 13 height 12
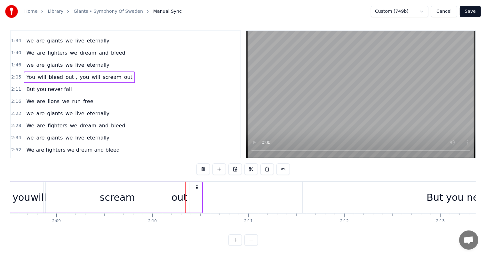
scroll to position [0, 12413]
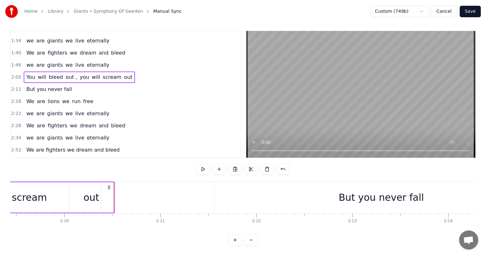
click at [177, 166] on div "0:16 Take a Deep breath, start to think 0:22 Know your worth child, believe and…" at bounding box center [242, 138] width 465 height 216
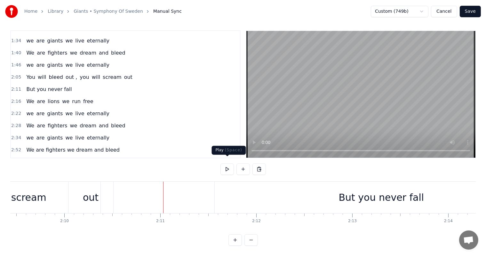
click at [224, 164] on button at bounding box center [226, 170] width 13 height 12
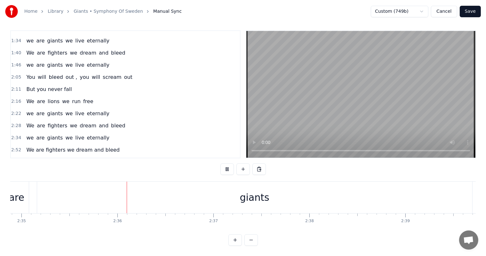
scroll to position [0, 14872]
click at [225, 164] on button at bounding box center [226, 170] width 13 height 12
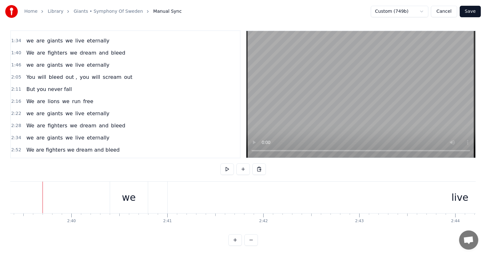
click at [112, 204] on div "we" at bounding box center [129, 198] width 38 height 32
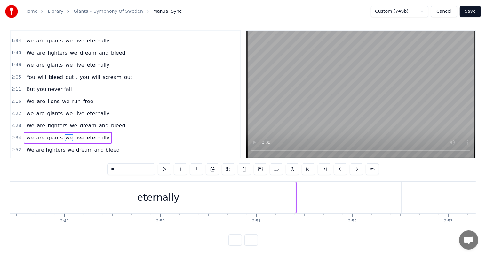
scroll to position [0, 16154]
click at [258, 207] on div "eternally" at bounding box center [157, 198] width 274 height 30
type input "*********"
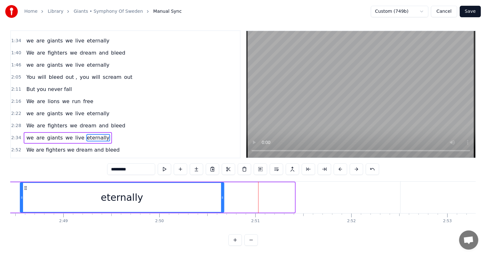
drag, startPoint x: 293, startPoint y: 200, endPoint x: 222, endPoint y: 197, distance: 70.4
click at [222, 197] on div at bounding box center [222, 197] width 3 height 29
click at [202, 200] on div "eternally" at bounding box center [121, 197] width 203 height 29
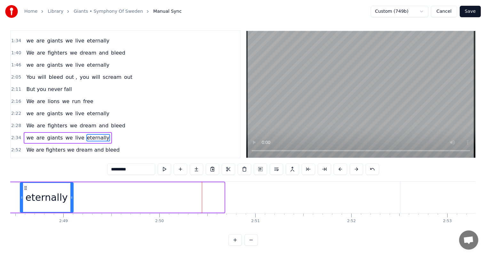
drag, startPoint x: 223, startPoint y: 198, endPoint x: 73, endPoint y: 195, distance: 150.9
click at [73, 195] on icon at bounding box center [71, 197] width 3 height 5
click at [72, 196] on div at bounding box center [72, 198] width 0 height 32
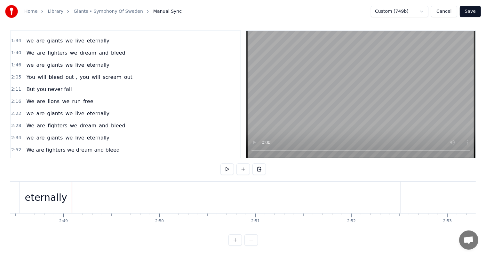
click at [67, 193] on div "eternally" at bounding box center [45, 198] width 53 height 32
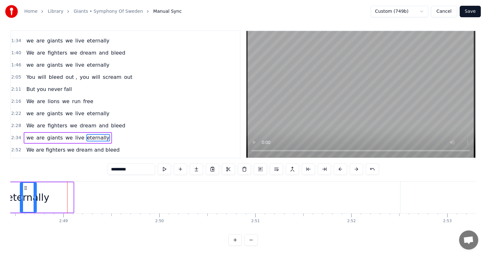
drag, startPoint x: 73, startPoint y: 194, endPoint x: 36, endPoint y: 203, distance: 38.0
click at [36, 203] on div at bounding box center [35, 197] width 3 height 29
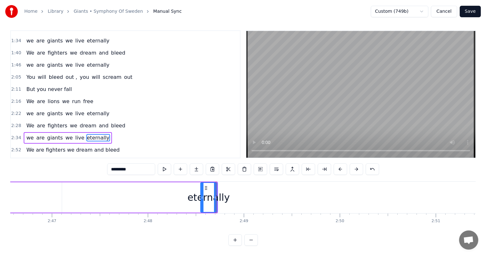
scroll to position [0, 15972]
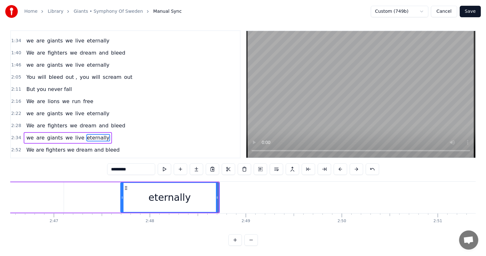
drag, startPoint x: 203, startPoint y: 197, endPoint x: 119, endPoint y: 209, distance: 85.3
click at [121, 209] on div at bounding box center [122, 197] width 3 height 29
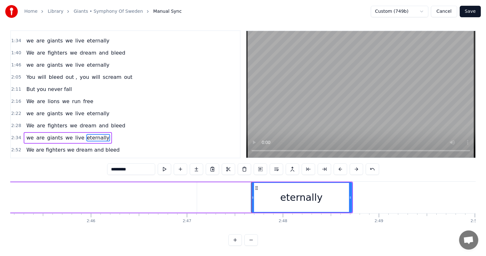
scroll to position [0, 15833]
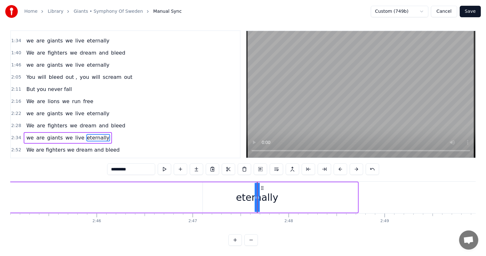
drag, startPoint x: 355, startPoint y: 197, endPoint x: 144, endPoint y: 206, distance: 212.1
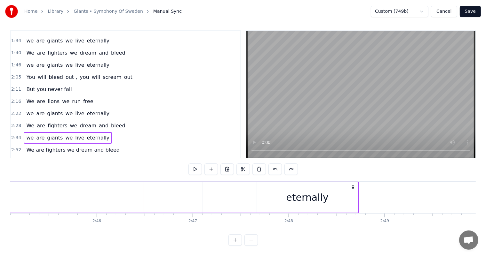
click at [352, 187] on icon at bounding box center [352, 187] width 5 height 5
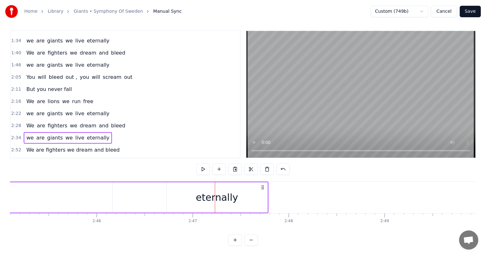
drag, startPoint x: 352, startPoint y: 187, endPoint x: 234, endPoint y: 179, distance: 117.9
click at [234, 179] on div "0:16 Take a Deep breath, start to think 0:22 Know your worth child, believe and…" at bounding box center [242, 138] width 465 height 216
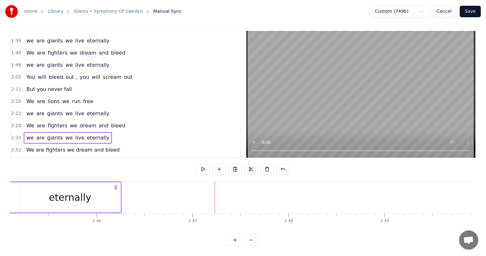
drag, startPoint x: 261, startPoint y: 187, endPoint x: 115, endPoint y: 183, distance: 146.1
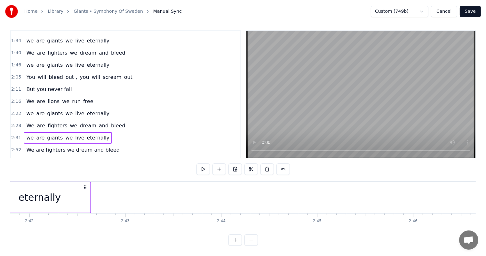
scroll to position [0, 15507]
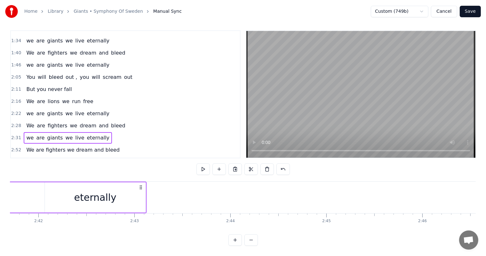
drag, startPoint x: 411, startPoint y: 188, endPoint x: 142, endPoint y: 184, distance: 269.2
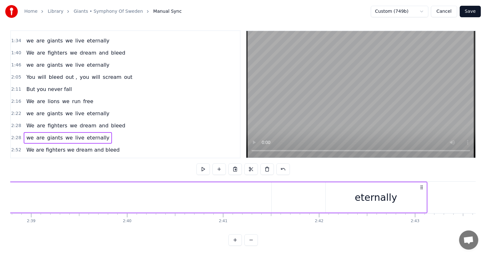
scroll to position [0, 15227]
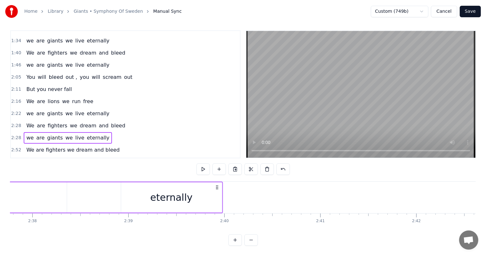
drag, startPoint x: 420, startPoint y: 186, endPoint x: 78, endPoint y: 203, distance: 342.8
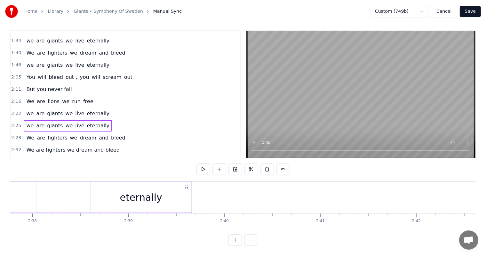
scroll to position [0, 15121]
click at [32, 173] on div "0:16 Take a Deep breath, start to think 0:22 Know your worth child, believe and…" at bounding box center [242, 138] width 465 height 216
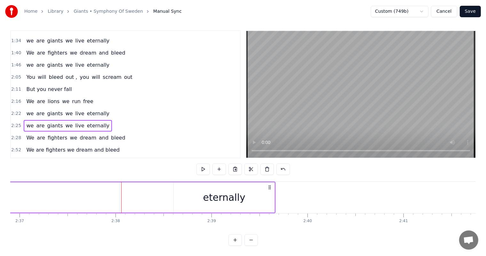
scroll to position [0, 15046]
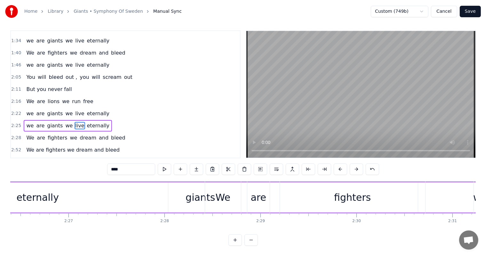
scroll to position [0, 14034]
click at [126, 193] on div "giants" at bounding box center [204, 198] width 435 height 30
type input "******"
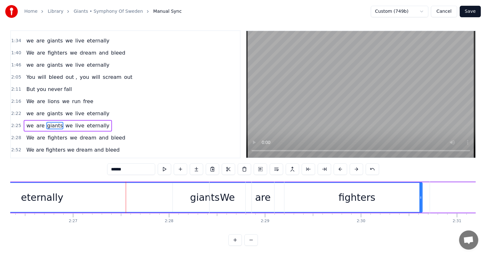
scroll to position [0, 0]
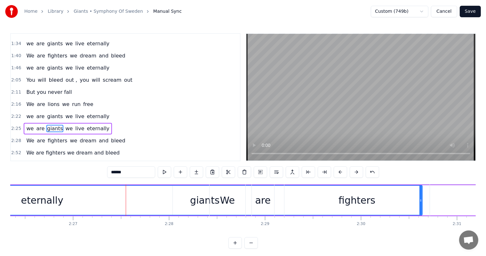
click at [90, 176] on div "0:16 Take a Deep breath, start to think 0:22 Know your worth child, believe and…" at bounding box center [242, 141] width 465 height 216
click at [90, 178] on div "0:16 Take a Deep breath, start to think 0:22 Know your worth child, believe and…" at bounding box center [242, 141] width 465 height 216
click at [169, 169] on button at bounding box center [164, 173] width 13 height 12
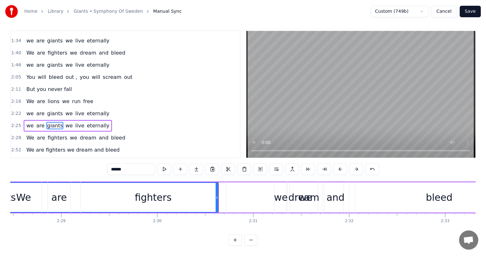
scroll to position [8, 0]
click at [96, 108] on div "we are giants we live eternally" at bounding box center [68, 114] width 88 height 12
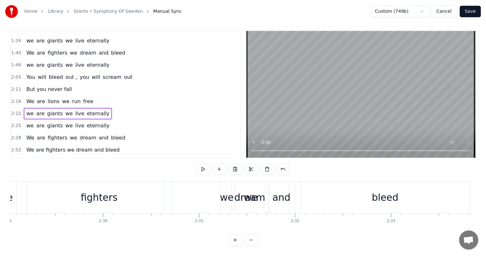
scroll to position [0, 14291]
click at [102, 120] on div "2:25 we are giants we live eternally" at bounding box center [125, 126] width 229 height 12
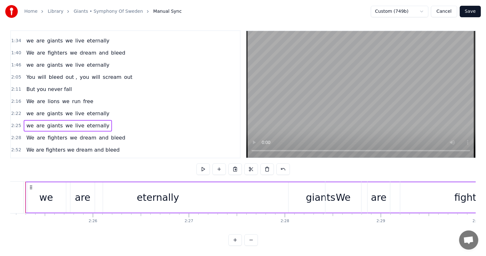
scroll to position [0, 13901]
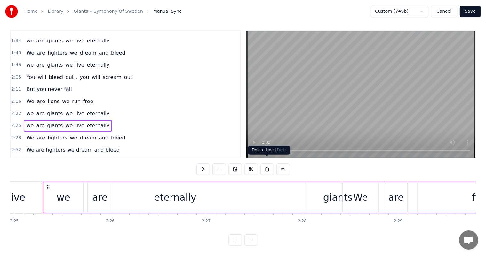
click at [269, 165] on button at bounding box center [266, 170] width 13 height 12
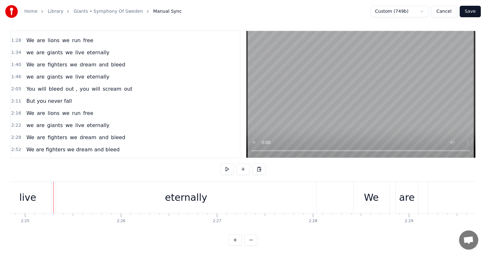
scroll to position [0, 13869]
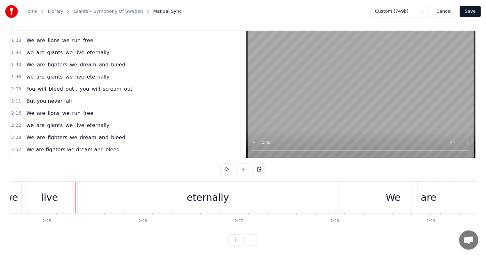
click at [66, 164] on div "0:16 Take a Deep breath, start to think 0:22 Know your worth child, believe and…" at bounding box center [242, 138] width 465 height 216
click at [229, 166] on button at bounding box center [226, 170] width 13 height 12
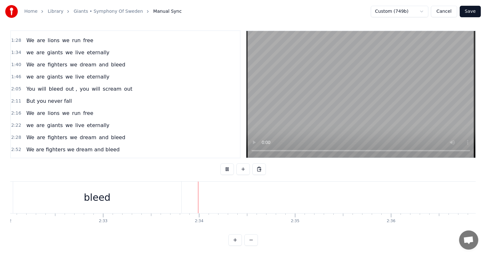
scroll to position [0, 14683]
click at [229, 166] on button at bounding box center [226, 170] width 13 height 12
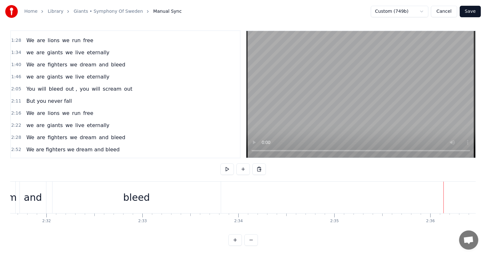
scroll to position [0, 14539]
click at [169, 191] on div "bleed" at bounding box center [138, 198] width 168 height 32
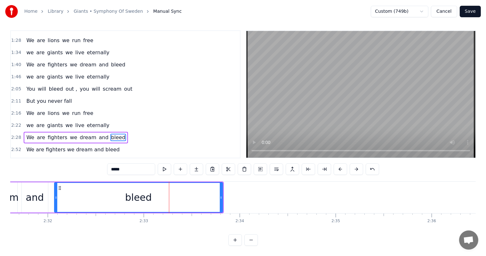
scroll to position [8, 0]
click at [127, 132] on div "2:28 We are fighters we dream and bleed" at bounding box center [125, 138] width 229 height 12
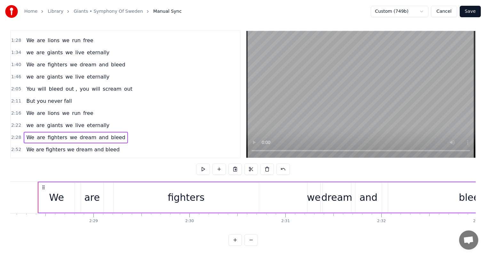
scroll to position [0, 14201]
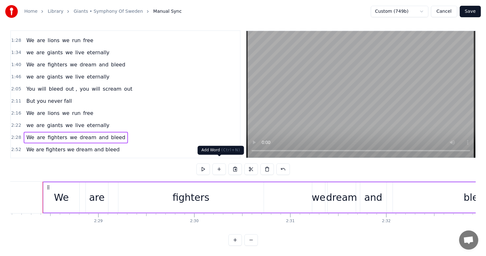
click at [223, 164] on button at bounding box center [218, 170] width 13 height 12
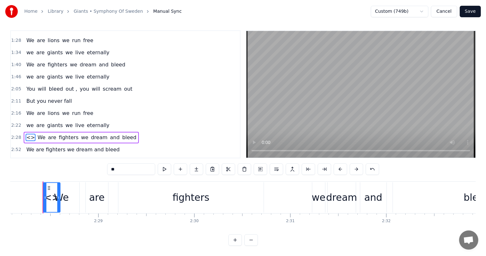
scroll to position [3, 0]
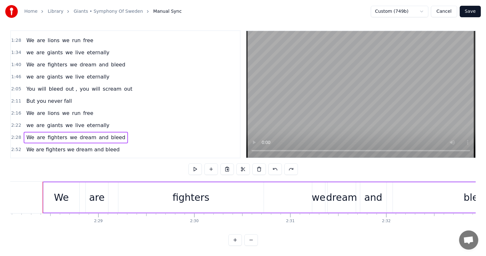
click at [131, 132] on div "2:28 We are fighters we dream and bleed" at bounding box center [125, 138] width 229 height 12
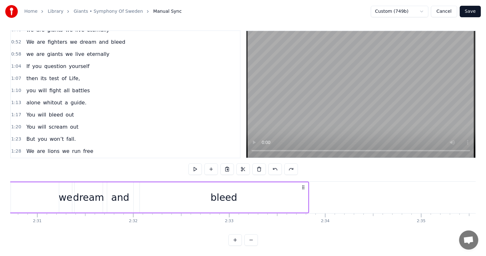
scroll to position [0, 14460]
click at [330, 172] on div "0:16 Take a Deep breath, start to think 0:22 Know your worth child, believe and…" at bounding box center [242, 138] width 465 height 216
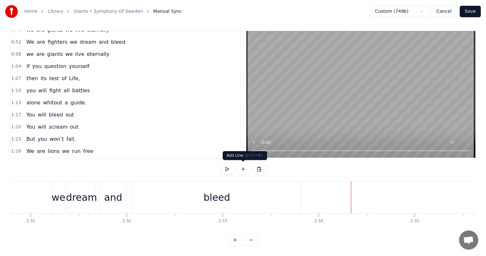
click at [246, 173] on button at bounding box center [242, 170] width 13 height 12
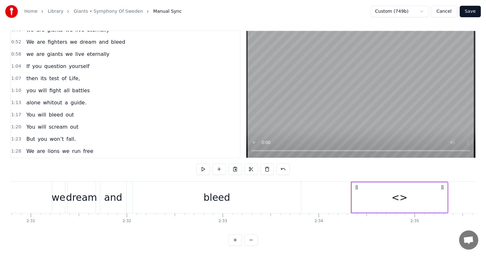
scroll to position [191, 0]
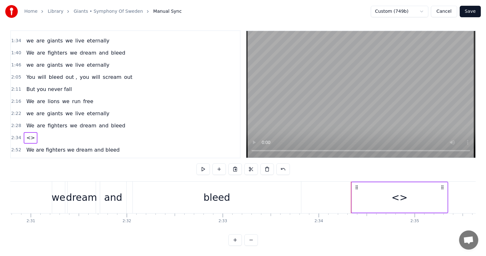
click at [75, 108] on div "we are giants we live eternally" at bounding box center [68, 114] width 88 height 12
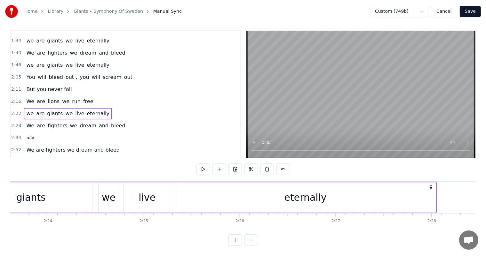
scroll to position [0, 13624]
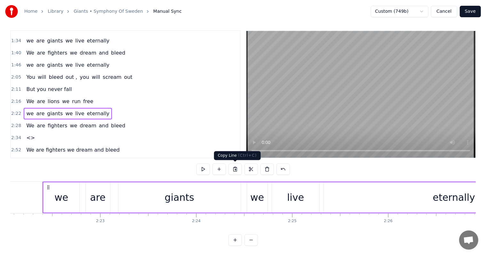
click at [234, 165] on button at bounding box center [234, 170] width 13 height 12
click at [29, 134] on span "<>" at bounding box center [31, 137] width 10 height 7
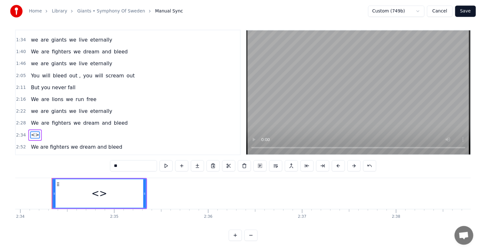
scroll to position [0, 14768]
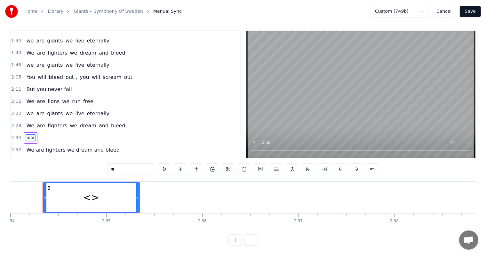
click at [129, 169] on input "**" at bounding box center [131, 170] width 48 height 12
paste input "**********"
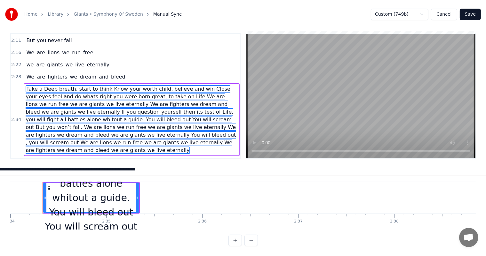
scroll to position [244, 0]
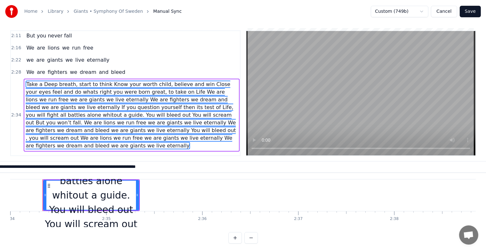
type input "**********"
click at [175, 129] on span "Take a Deep breath, start to think Know your worth child, believe and win Close…" at bounding box center [132, 115] width 212 height 69
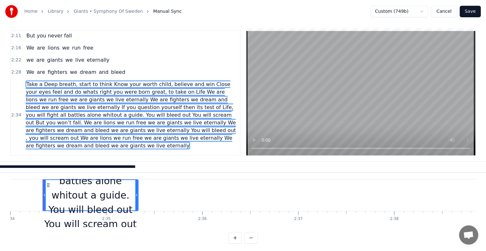
click at [175, 129] on span "Take a Deep breath, start to think Know your worth child, believe and win Close…" at bounding box center [132, 115] width 212 height 69
click at [154, 172] on input "**********" at bounding box center [131, 167] width 2340 height 12
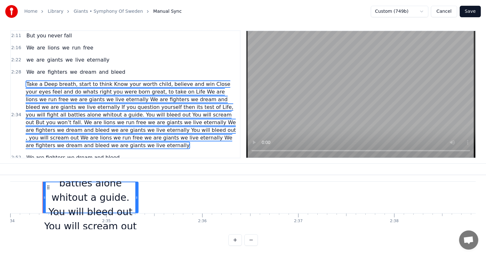
scroll to position [191, 0]
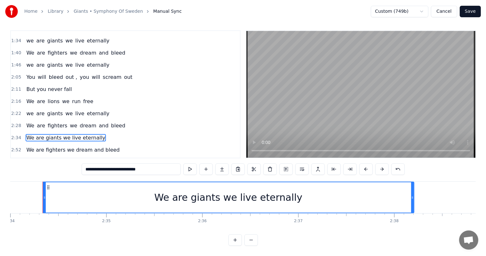
drag, startPoint x: 135, startPoint y: 201, endPoint x: 410, endPoint y: 205, distance: 275.6
click at [411, 205] on div at bounding box center [412, 198] width 3 height 30
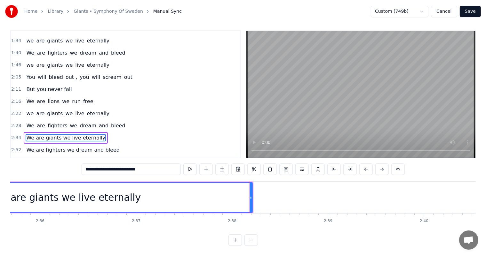
scroll to position [0, 14931]
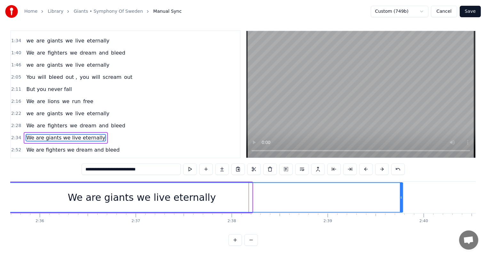
drag, startPoint x: 250, startPoint y: 196, endPoint x: 401, endPoint y: 201, distance: 151.0
click at [401, 201] on div at bounding box center [401, 197] width 3 height 29
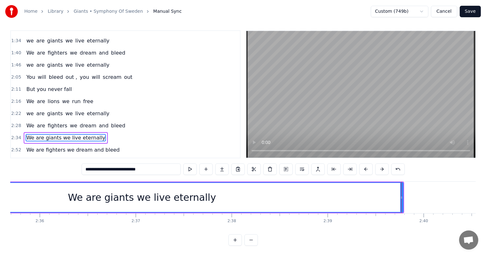
type input "**********"
click at [56, 175] on div "**********" at bounding box center [242, 138] width 465 height 216
click at [41, 199] on div "We are giants we live eternally" at bounding box center [141, 197] width 521 height 29
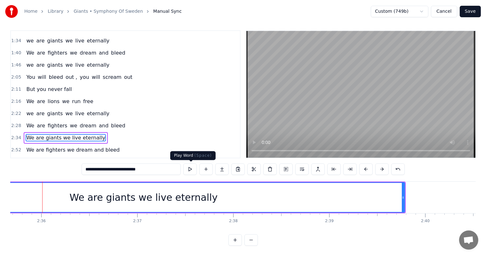
click at [192, 172] on button at bounding box center [189, 170] width 13 height 12
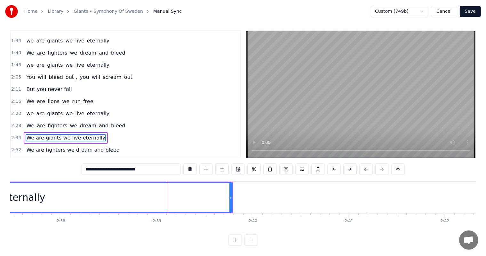
scroll to position [0, 15176]
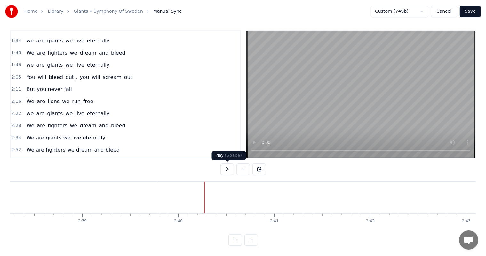
click at [226, 173] on button at bounding box center [226, 170] width 13 height 12
click at [242, 170] on button at bounding box center [242, 170] width 13 height 12
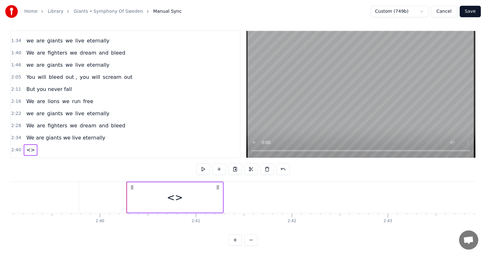
scroll to position [202, 0]
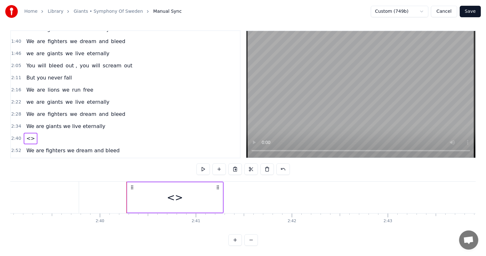
click at [171, 199] on div "<>" at bounding box center [175, 198] width 16 height 14
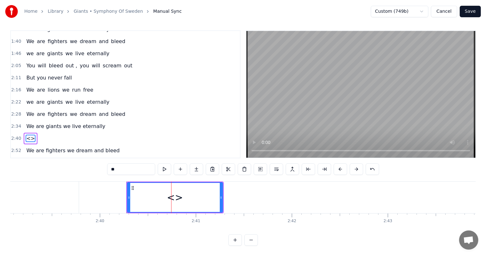
click at [141, 167] on input "**" at bounding box center [131, 170] width 48 height 12
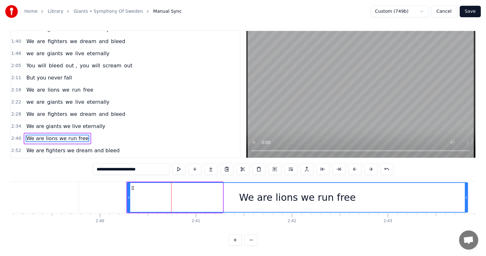
drag, startPoint x: 221, startPoint y: 197, endPoint x: 467, endPoint y: 171, distance: 247.5
click at [467, 171] on div "**********" at bounding box center [242, 138] width 465 height 216
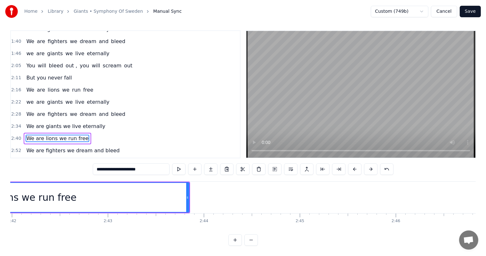
scroll to position [0, 15534]
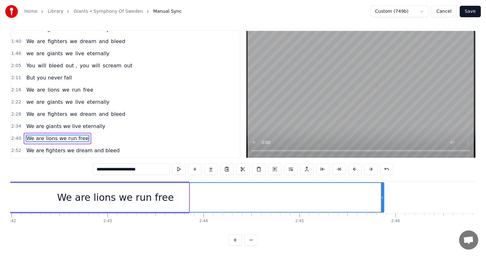
drag, startPoint x: 187, startPoint y: 198, endPoint x: 382, endPoint y: 195, distance: 195.3
click at [382, 195] on icon at bounding box center [382, 197] width 3 height 5
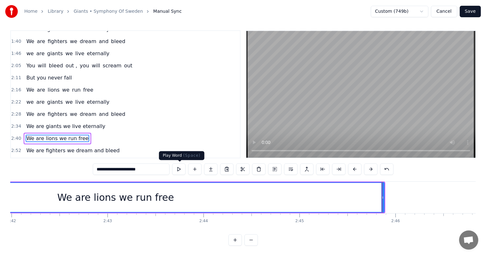
click at [176, 169] on button at bounding box center [178, 170] width 13 height 12
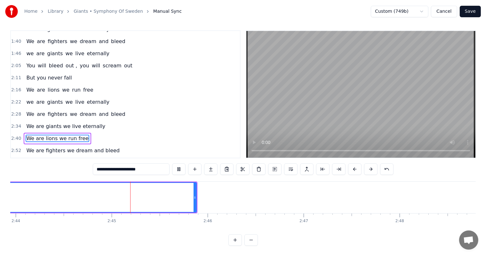
scroll to position [0, 15746]
click at [104, 147] on span "We are fighters we dream and bleed" at bounding box center [73, 150] width 95 height 7
type input "**********"
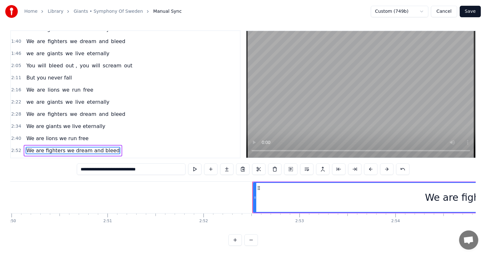
scroll to position [0, 16287]
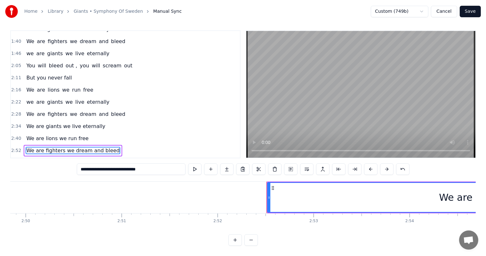
click at [81, 133] on div "We are lions we run free" at bounding box center [57, 139] width 67 height 12
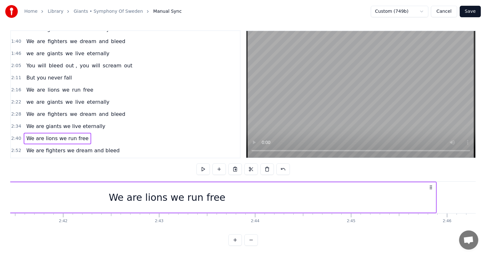
scroll to position [0, 15483]
click at [217, 193] on div "We are lions we run free" at bounding box center [166, 198] width 537 height 30
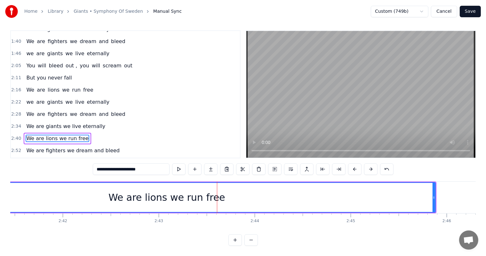
scroll to position [3, 0]
click at [207, 200] on div "We are lions we run free" at bounding box center [166, 198] width 117 height 14
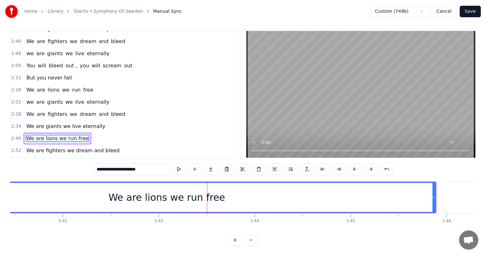
drag, startPoint x: 148, startPoint y: 171, endPoint x: 137, endPoint y: 169, distance: 11.7
click at [137, 169] on input "**********" at bounding box center [131, 170] width 77 height 12
click at [199, 169] on button at bounding box center [194, 170] width 13 height 12
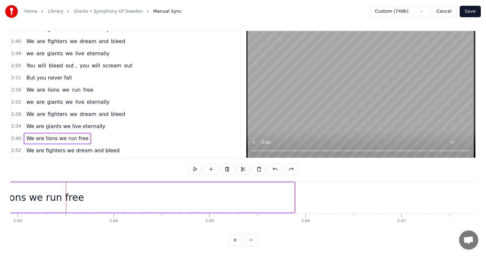
scroll to position [0, 15625]
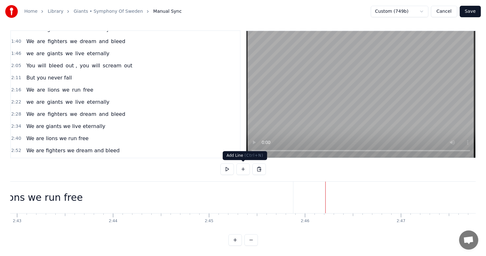
click at [243, 169] on button at bounding box center [242, 170] width 13 height 12
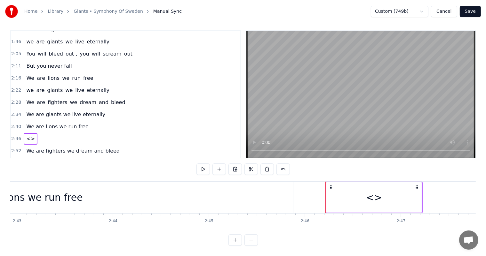
click at [30, 135] on span "<>" at bounding box center [31, 138] width 10 height 7
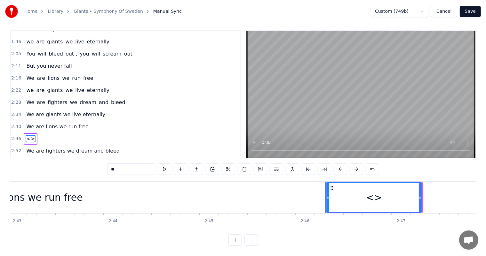
click at [119, 167] on input "**" at bounding box center [131, 170] width 48 height 12
type input "*"
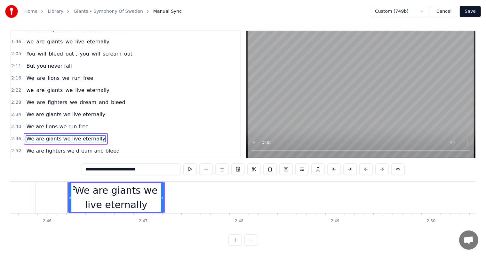
scroll to position [0, 15885]
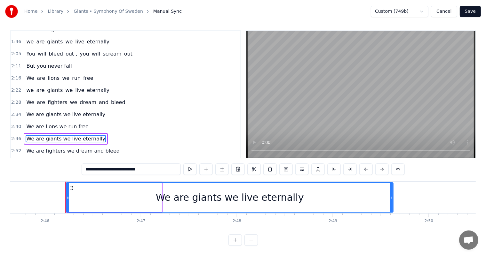
drag, startPoint x: 159, startPoint y: 197, endPoint x: 390, endPoint y: 189, distance: 230.6
click at [390, 189] on div at bounding box center [391, 197] width 3 height 29
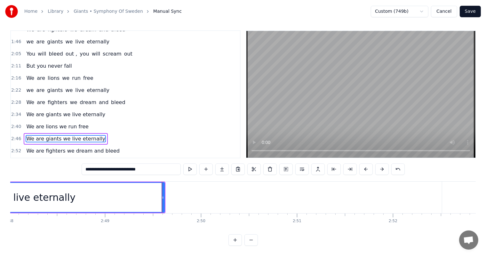
scroll to position [0, 16113]
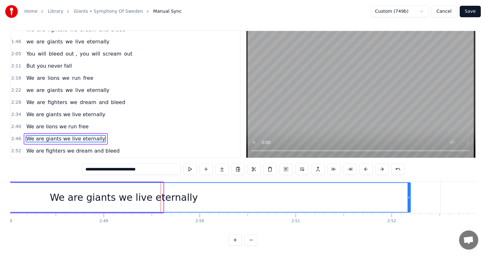
drag, startPoint x: 162, startPoint y: 199, endPoint x: 409, endPoint y: 190, distance: 247.2
click at [409, 190] on div at bounding box center [408, 197] width 3 height 29
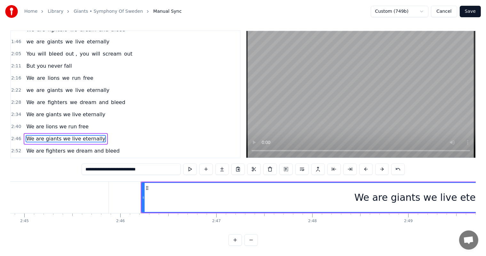
scroll to position [0, 15807]
type input "**********"
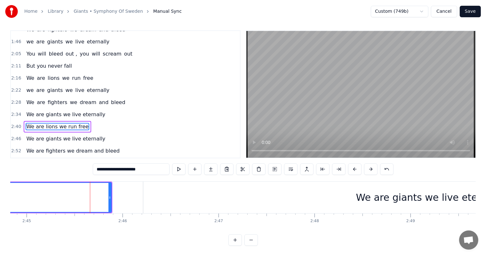
scroll to position [0, 0]
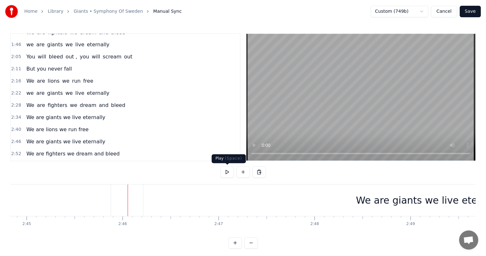
click at [223, 174] on button at bounding box center [226, 173] width 13 height 12
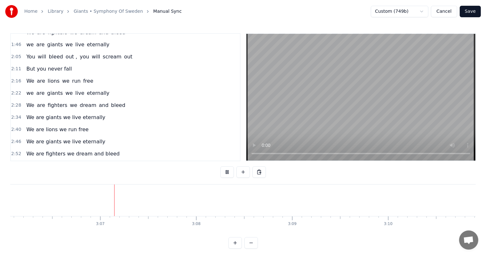
scroll to position [0, 17855]
click at [230, 168] on button at bounding box center [226, 173] width 13 height 12
click at [224, 168] on button at bounding box center [226, 173] width 13 height 12
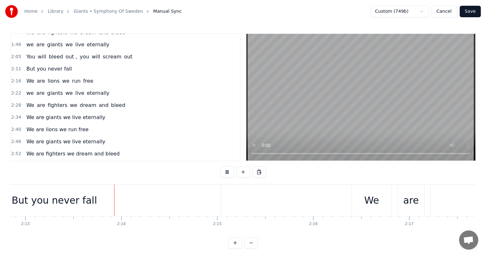
scroll to position [0, 12752]
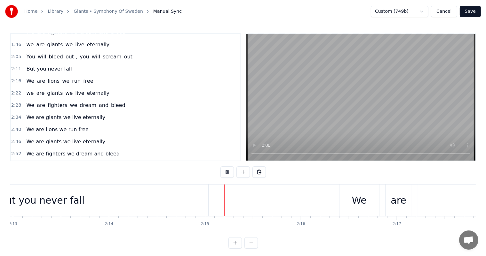
click at [224, 168] on button at bounding box center [226, 173] width 13 height 12
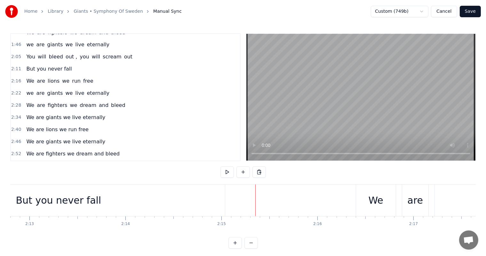
scroll to position [0, 12728]
click at [150, 207] on div "But you never fall" at bounding box center [65, 201] width 333 height 32
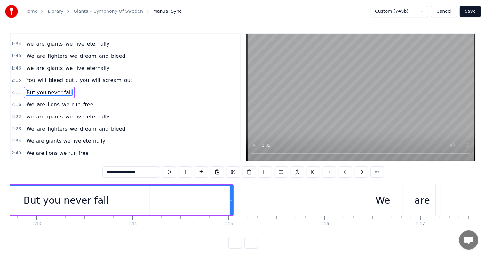
scroll to position [177, 0]
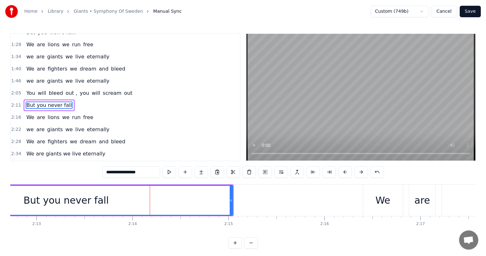
click at [82, 200] on div "But you never fall" at bounding box center [66, 200] width 85 height 14
click at [139, 171] on input "**********" at bounding box center [131, 173] width 58 height 12
click at [200, 172] on button at bounding box center [200, 173] width 13 height 12
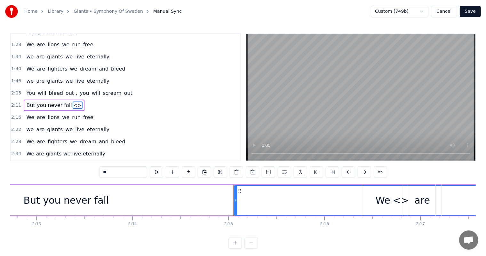
click at [73, 102] on span "<>" at bounding box center [78, 105] width 10 height 7
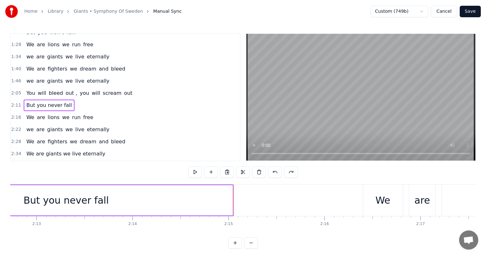
click at [51, 102] on span "But you never fall" at bounding box center [49, 105] width 47 height 7
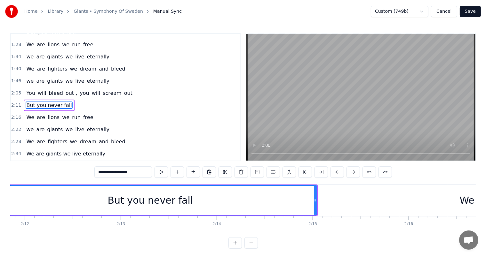
scroll to position [0, 12584]
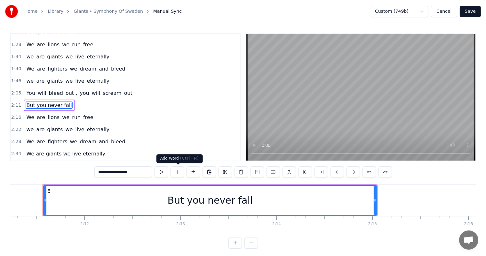
click at [172, 173] on button at bounding box center [176, 173] width 13 height 12
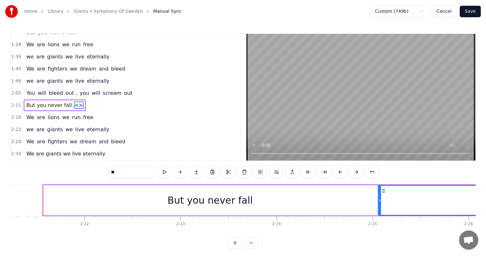
click at [74, 102] on span "<>" at bounding box center [79, 105] width 10 height 7
click at [115, 171] on input "**" at bounding box center [131, 173] width 48 height 12
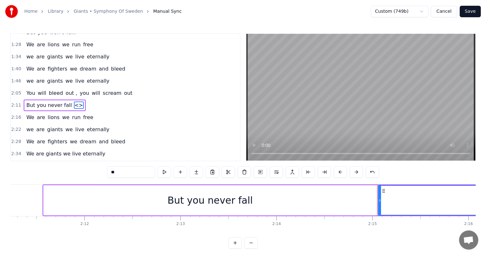
click at [115, 171] on input "**" at bounding box center [131, 173] width 48 height 12
click at [61, 102] on span "But you never fall" at bounding box center [49, 105] width 47 height 7
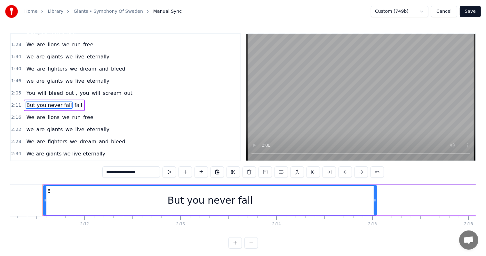
click at [141, 171] on input "**********" at bounding box center [131, 173] width 58 height 12
click at [143, 172] on input "**********" at bounding box center [131, 173] width 58 height 12
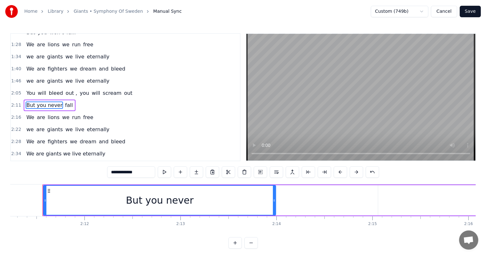
drag, startPoint x: 375, startPoint y: 201, endPoint x: 274, endPoint y: 203, distance: 100.7
click at [274, 203] on icon at bounding box center [274, 200] width 3 height 5
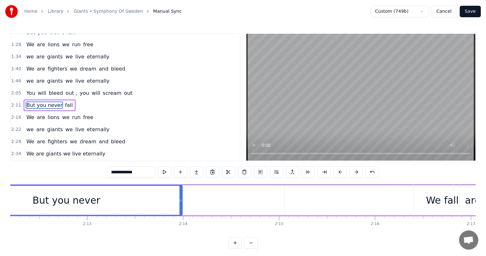
scroll to position [0, 12679]
type input "**********"
click at [274, 203] on div "But you never fall" at bounding box center [282, 201] width 669 height 32
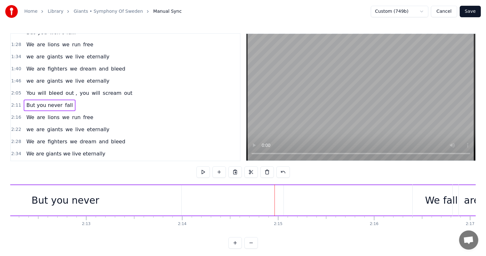
click at [64, 102] on span "fall" at bounding box center [68, 105] width 9 height 7
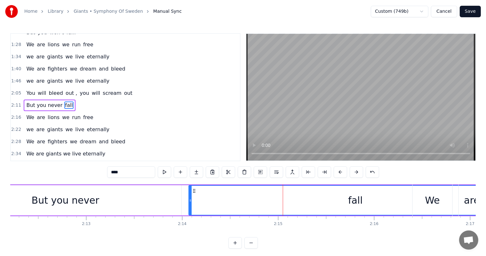
drag, startPoint x: 288, startPoint y: 191, endPoint x: 193, endPoint y: 196, distance: 95.1
click at [193, 196] on div "fall" at bounding box center [355, 200] width 332 height 29
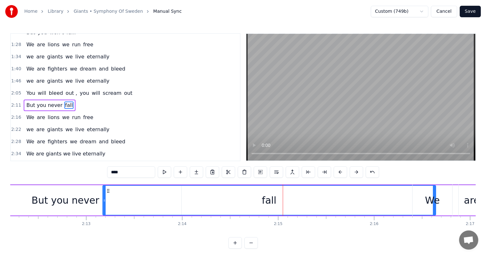
drag, startPoint x: 194, startPoint y: 190, endPoint x: 107, endPoint y: 199, distance: 86.8
click at [107, 199] on div "fall" at bounding box center [269, 200] width 332 height 29
drag, startPoint x: 433, startPoint y: 207, endPoint x: 317, endPoint y: 203, distance: 116.4
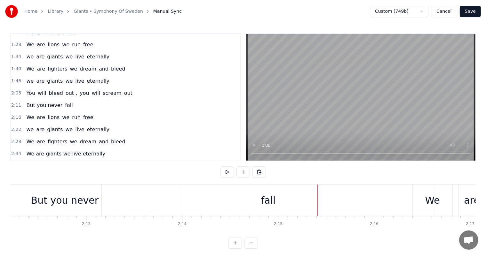
click at [264, 202] on div "fall" at bounding box center [268, 200] width 15 height 14
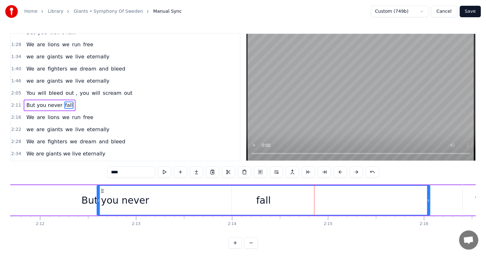
drag, startPoint x: 106, startPoint y: 191, endPoint x: 83, endPoint y: 200, distance: 24.9
click at [97, 200] on div "fall" at bounding box center [263, 200] width 332 height 29
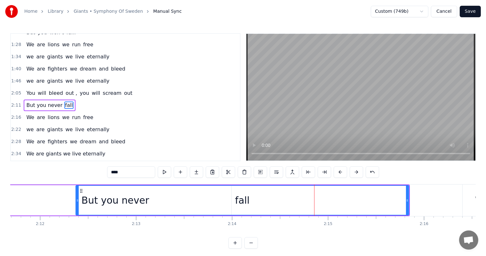
scroll to position [0, 12625]
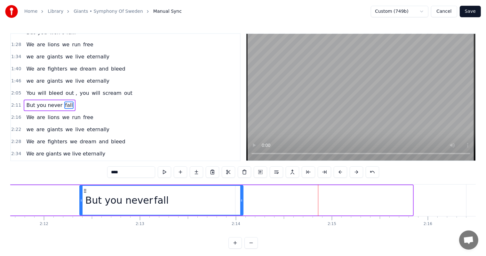
drag, startPoint x: 411, startPoint y: 199, endPoint x: 241, endPoint y: 193, distance: 169.5
click at [241, 193] on div at bounding box center [241, 200] width 3 height 29
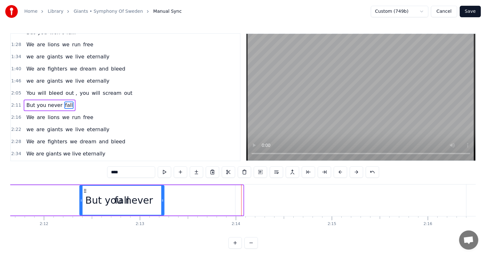
drag, startPoint x: 242, startPoint y: 200, endPoint x: 163, endPoint y: 200, distance: 79.0
click at [163, 200] on icon at bounding box center [162, 200] width 3 height 5
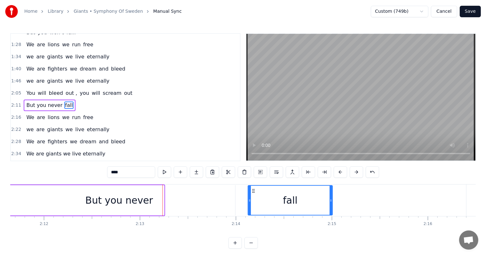
drag, startPoint x: 84, startPoint y: 189, endPoint x: 252, endPoint y: 201, distance: 168.5
click at [252, 201] on div "fall" at bounding box center [290, 200] width 84 height 29
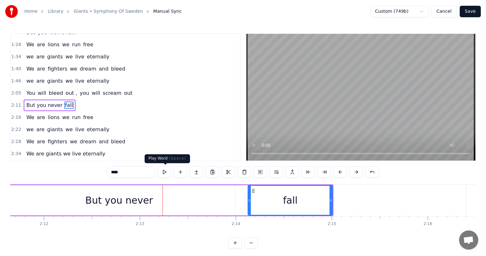
click at [169, 172] on button at bounding box center [164, 173] width 13 height 12
click at [141, 192] on div "But you never" at bounding box center [119, 200] width 232 height 30
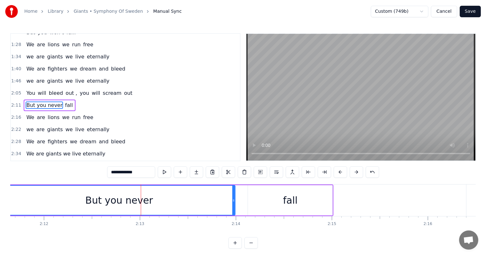
click at [160, 176] on button at bounding box center [164, 173] width 13 height 12
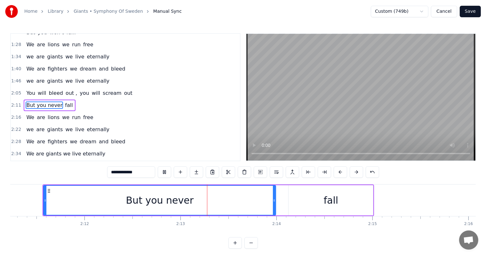
click at [160, 176] on button at bounding box center [164, 173] width 13 height 12
click at [158, 194] on div "But you never" at bounding box center [160, 200] width 68 height 14
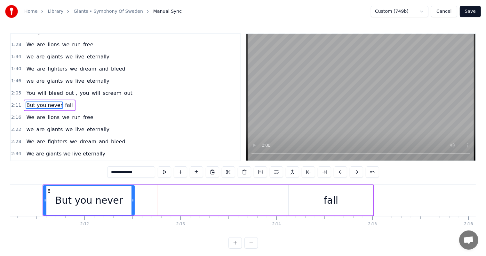
drag, startPoint x: 274, startPoint y: 203, endPoint x: 132, endPoint y: 203, distance: 141.9
click at [132, 203] on div at bounding box center [132, 200] width 3 height 29
click at [344, 195] on div "fall" at bounding box center [330, 200] width 84 height 30
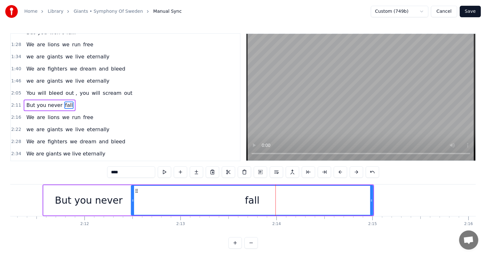
drag, startPoint x: 289, startPoint y: 200, endPoint x: 132, endPoint y: 206, distance: 157.4
click at [132, 206] on div at bounding box center [132, 200] width 3 height 29
click at [54, 186] on div "But you never" at bounding box center [88, 200] width 90 height 30
type input "**********"
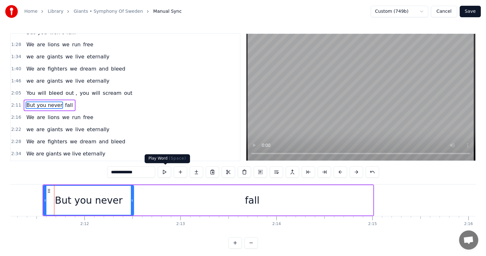
click at [163, 170] on button at bounding box center [164, 173] width 13 height 12
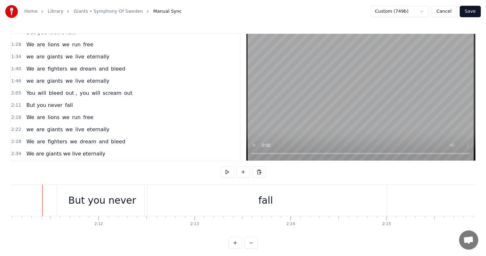
scroll to position [0, 12570]
click at [229, 171] on button at bounding box center [226, 173] width 13 height 12
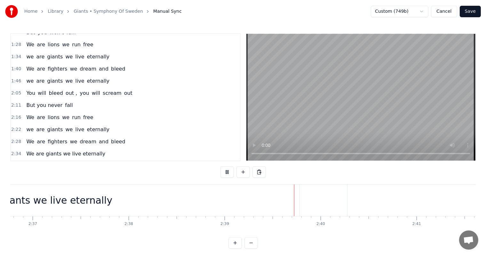
click at [229, 171] on button at bounding box center [226, 173] width 13 height 12
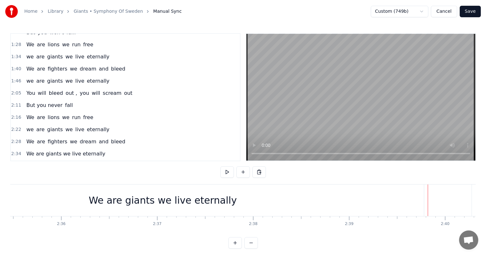
scroll to position [0, 14905]
click at [168, 197] on div "We are giants we live eternally" at bounding box center [167, 200] width 148 height 14
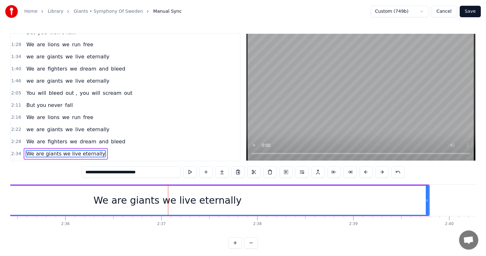
scroll to position [214, 0]
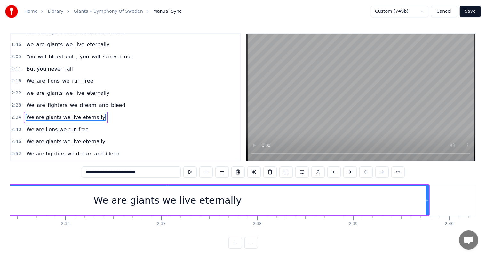
click at [172, 200] on div "We are giants we live eternally" at bounding box center [167, 200] width 148 height 14
click at [201, 202] on div "We are giants we live eternally" at bounding box center [167, 200] width 148 height 14
click at [65, 114] on span "We are giants we live eternally" at bounding box center [66, 117] width 80 height 7
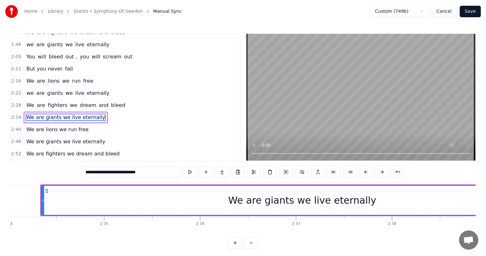
scroll to position [0, 14768]
drag, startPoint x: 153, startPoint y: 171, endPoint x: 115, endPoint y: 173, distance: 38.1
click at [115, 173] on input "**********" at bounding box center [131, 173] width 99 height 12
click at [208, 173] on button at bounding box center [205, 173] width 13 height 12
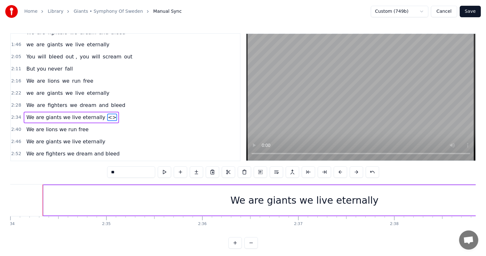
click at [146, 169] on input "**" at bounding box center [131, 173] width 48 height 12
paste input "**********"
click at [80, 114] on span "We are giants we live eternally" at bounding box center [66, 117] width 80 height 7
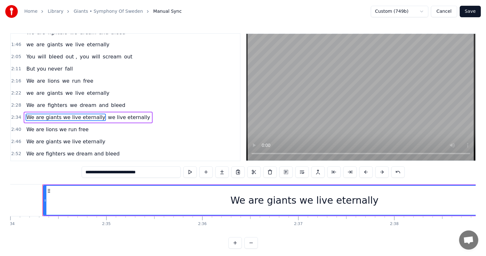
click at [155, 175] on input "**********" at bounding box center [131, 173] width 99 height 12
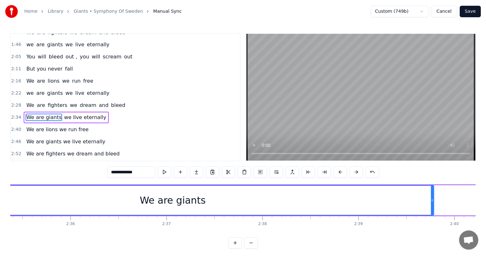
scroll to position [0, 14902]
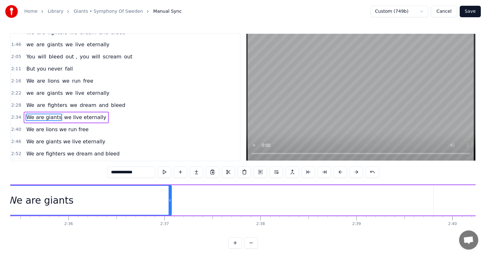
drag, startPoint x: 430, startPoint y: 206, endPoint x: 165, endPoint y: 197, distance: 265.5
click at [168, 197] on div at bounding box center [169, 200] width 3 height 29
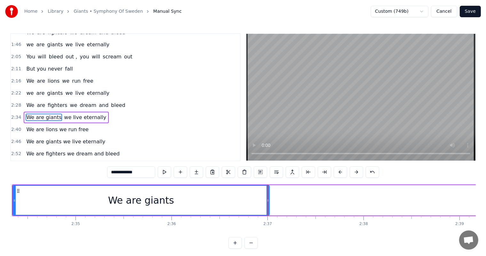
scroll to position [0, 14795]
click at [167, 173] on button at bounding box center [164, 173] width 13 height 12
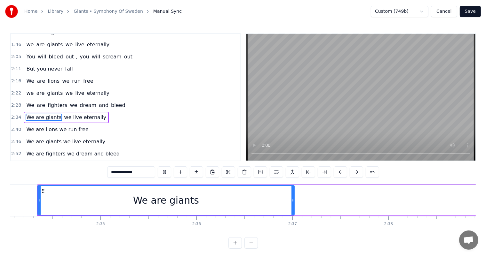
scroll to position [0, 14769]
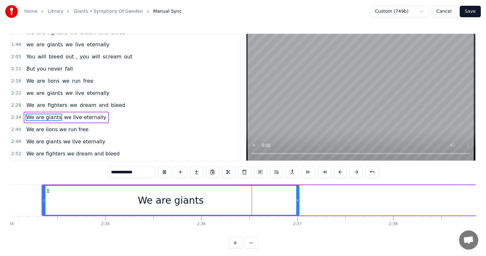
click at [167, 173] on button at bounding box center [164, 173] width 13 height 12
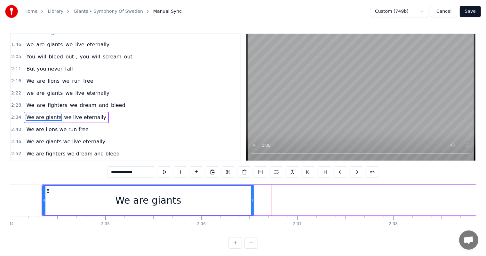
drag, startPoint x: 297, startPoint y: 204, endPoint x: 252, endPoint y: 201, distance: 45.5
click at [252, 201] on div at bounding box center [252, 200] width 3 height 29
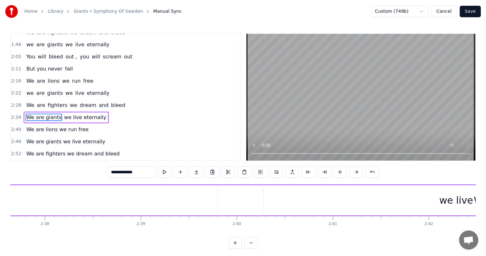
scroll to position [0, 15118]
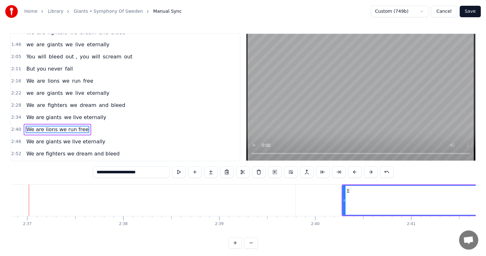
scroll to position [0, 15025]
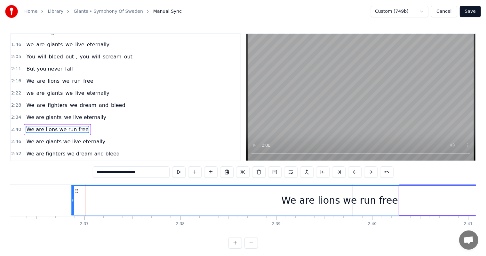
drag, startPoint x: 362, startPoint y: 190, endPoint x: 72, endPoint y: 193, distance: 290.3
click at [74, 193] on icon at bounding box center [76, 191] width 5 height 5
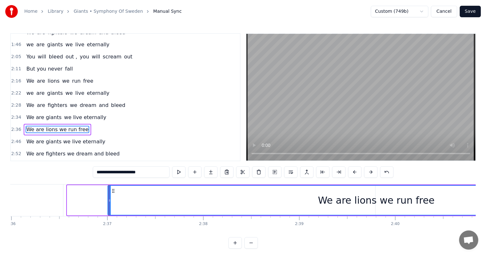
drag, startPoint x: 71, startPoint y: 191, endPoint x: 112, endPoint y: 198, distance: 41.2
click at [112, 198] on div "We are lions we run free" at bounding box center [376, 200] width 536 height 29
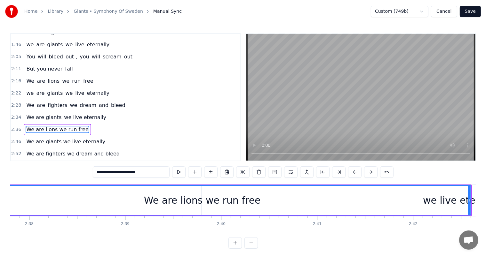
scroll to position [0, 15138]
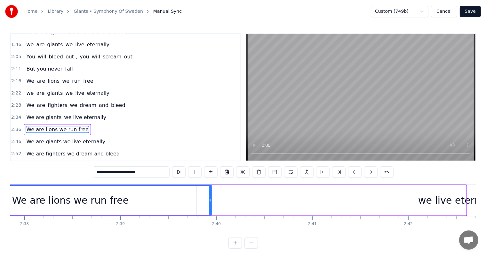
drag, startPoint x: 464, startPoint y: 201, endPoint x: 207, endPoint y: 201, distance: 257.0
click at [209, 201] on icon at bounding box center [210, 200] width 3 height 5
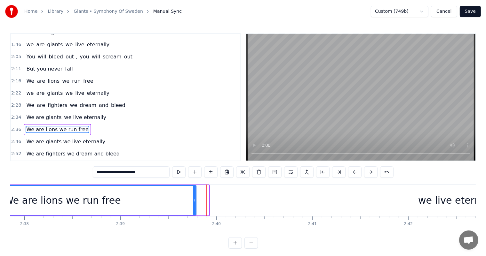
drag, startPoint x: 207, startPoint y: 201, endPoint x: 193, endPoint y: 200, distance: 13.5
click at [193, 200] on icon at bounding box center [194, 200] width 3 height 5
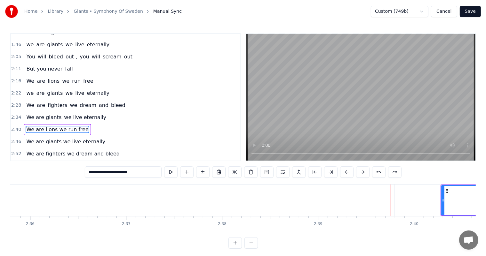
scroll to position [0, 15005]
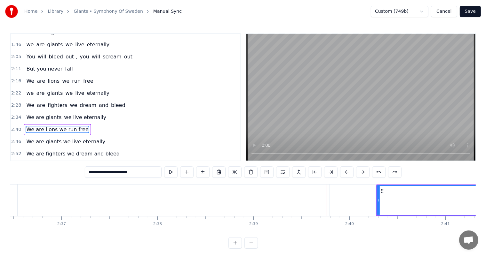
click at [85, 114] on span "we live eternally" at bounding box center [84, 117] width 43 height 7
type input "**********"
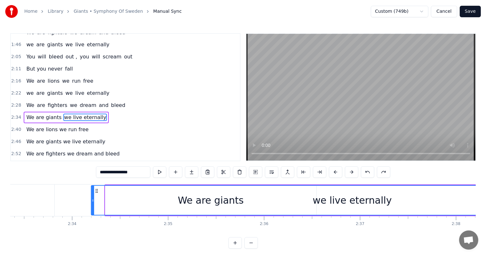
scroll to position [0, 14696]
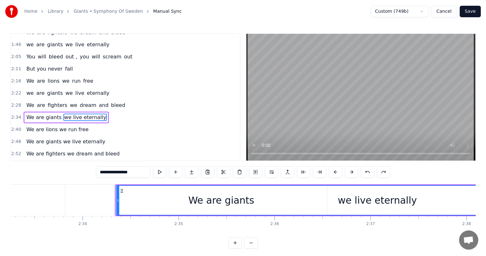
drag, startPoint x: 178, startPoint y: 191, endPoint x: 121, endPoint y: 190, distance: 56.3
click at [121, 190] on icon at bounding box center [121, 191] width 5 height 5
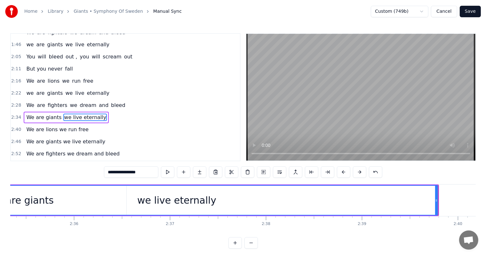
scroll to position [0, 14897]
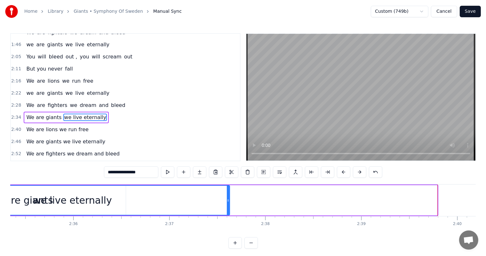
drag, startPoint x: 435, startPoint y: 201, endPoint x: 227, endPoint y: 204, distance: 207.8
click at [227, 204] on div at bounding box center [228, 200] width 3 height 29
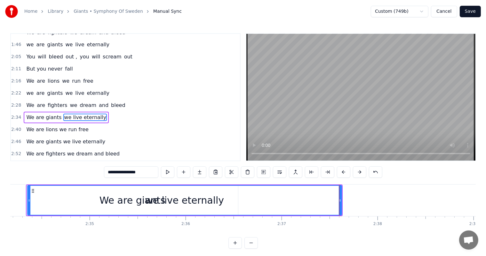
scroll to position [0, 14784]
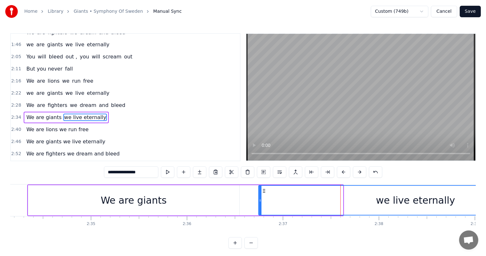
drag, startPoint x: 32, startPoint y: 191, endPoint x: 261, endPoint y: 191, distance: 229.5
click at [261, 191] on icon at bounding box center [263, 191] width 5 height 5
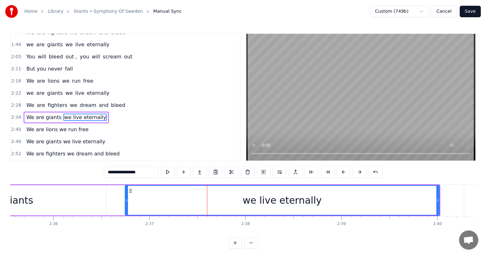
scroll to position [0, 14928]
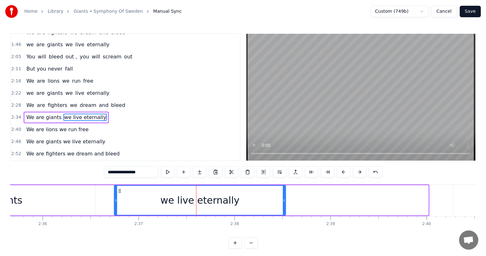
drag, startPoint x: 426, startPoint y: 199, endPoint x: 279, endPoint y: 207, distance: 147.2
click at [283, 207] on div at bounding box center [284, 200] width 3 height 29
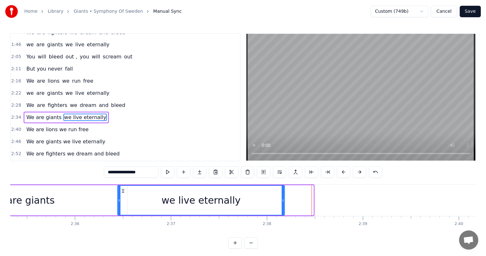
scroll to position [0, 14895]
drag, startPoint x: 117, startPoint y: 191, endPoint x: 119, endPoint y: 196, distance: 5.0
click at [119, 196] on div "we live eternally" at bounding box center [200, 200] width 166 height 29
click at [33, 112] on div "We are giants we live eternally" at bounding box center [66, 118] width 85 height 12
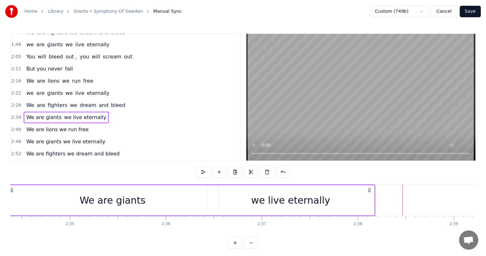
scroll to position [0, 14768]
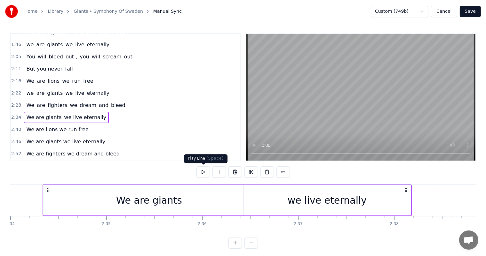
drag, startPoint x: 197, startPoint y: 178, endPoint x: 199, endPoint y: 175, distance: 3.5
click at [199, 175] on div at bounding box center [242, 173] width 93 height 13
click at [199, 175] on button at bounding box center [202, 173] width 13 height 12
click at [186, 169] on div "0:16 Take a Deep breath, start to think 0:22 Know your worth child, believe and…" at bounding box center [242, 141] width 465 height 216
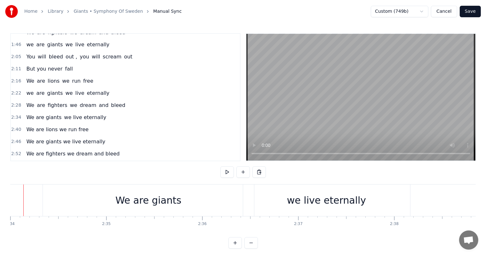
scroll to position [0, 14749]
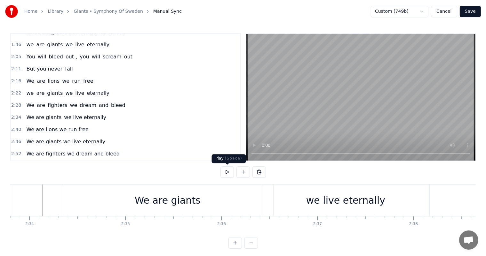
click at [230, 171] on button at bounding box center [226, 173] width 13 height 12
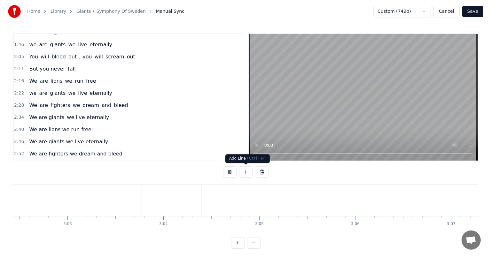
scroll to position [0, 17598]
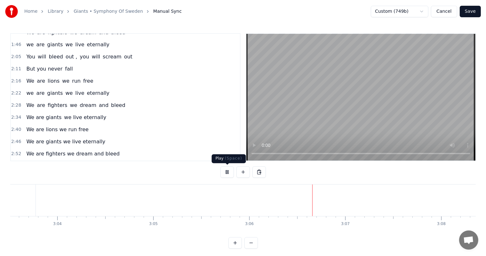
click at [228, 170] on button at bounding box center [226, 173] width 13 height 12
click at [472, 9] on button "Save" at bounding box center [469, 12] width 21 height 12
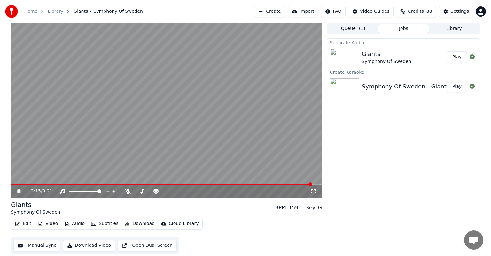
click at [18, 190] on icon at bounding box center [18, 192] width 3 height 4
click at [219, 184] on span at bounding box center [162, 184] width 302 height 1
click at [21, 191] on icon at bounding box center [23, 191] width 15 height 5
click at [80, 245] on button "Download Video" at bounding box center [89, 246] width 52 height 12
